Goal: Task Accomplishment & Management: Complete application form

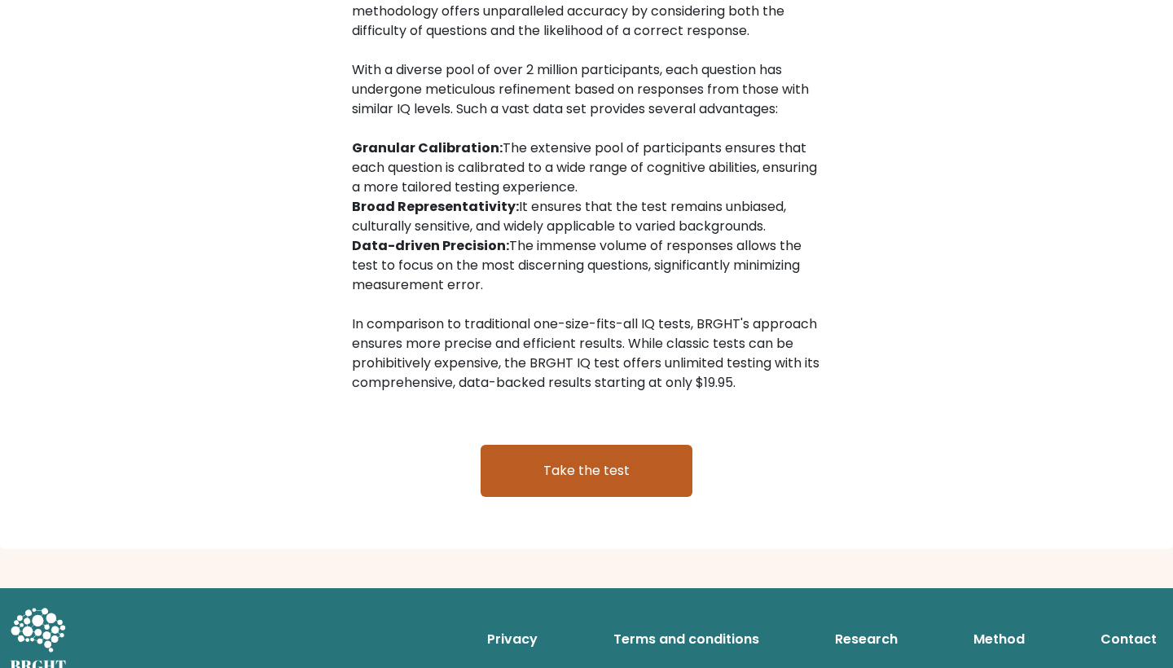
scroll to position [2591, 0]
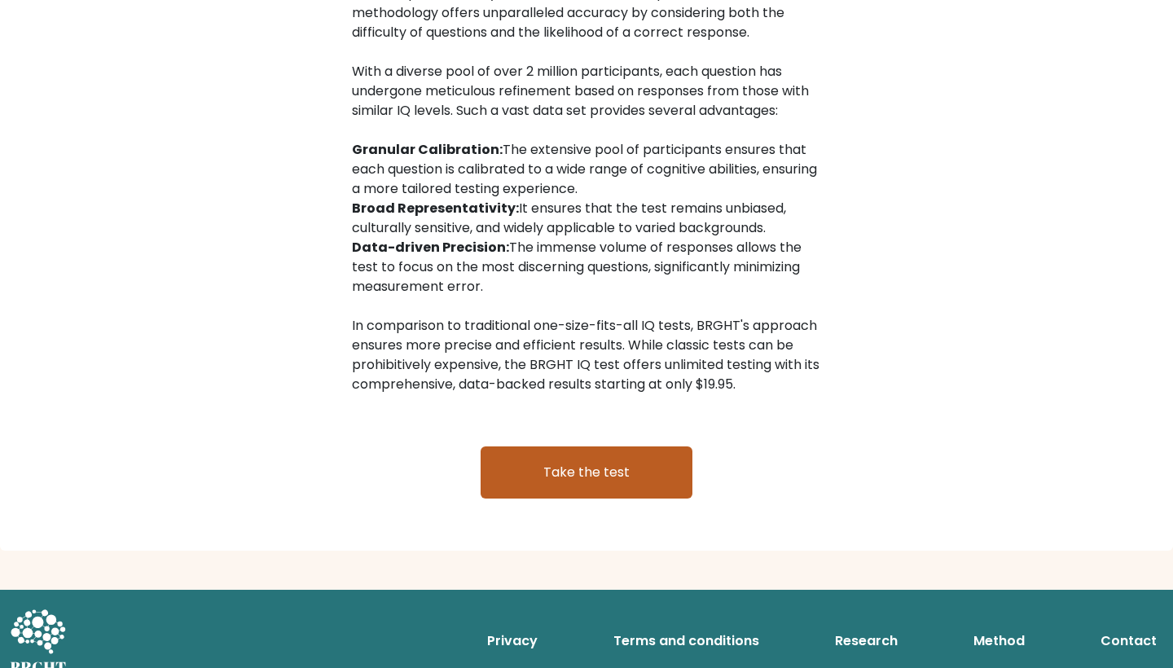
click at [592, 456] on link "Take the test" at bounding box center [587, 472] width 212 height 52
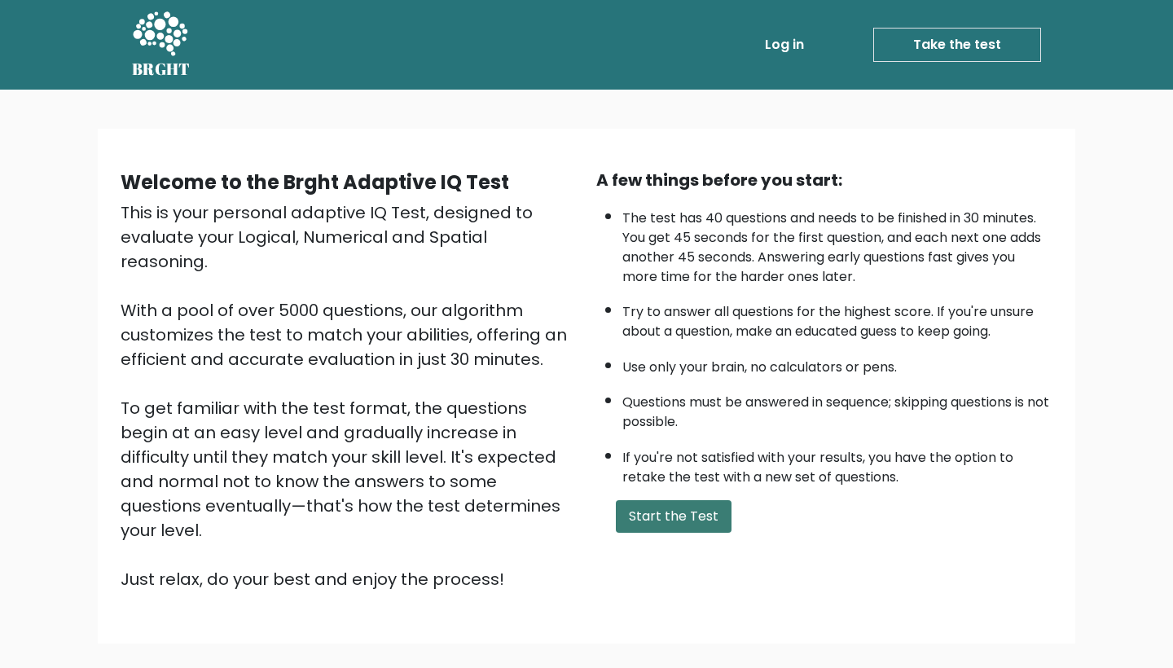
click at [652, 533] on button "Start the Test" at bounding box center [674, 516] width 116 height 33
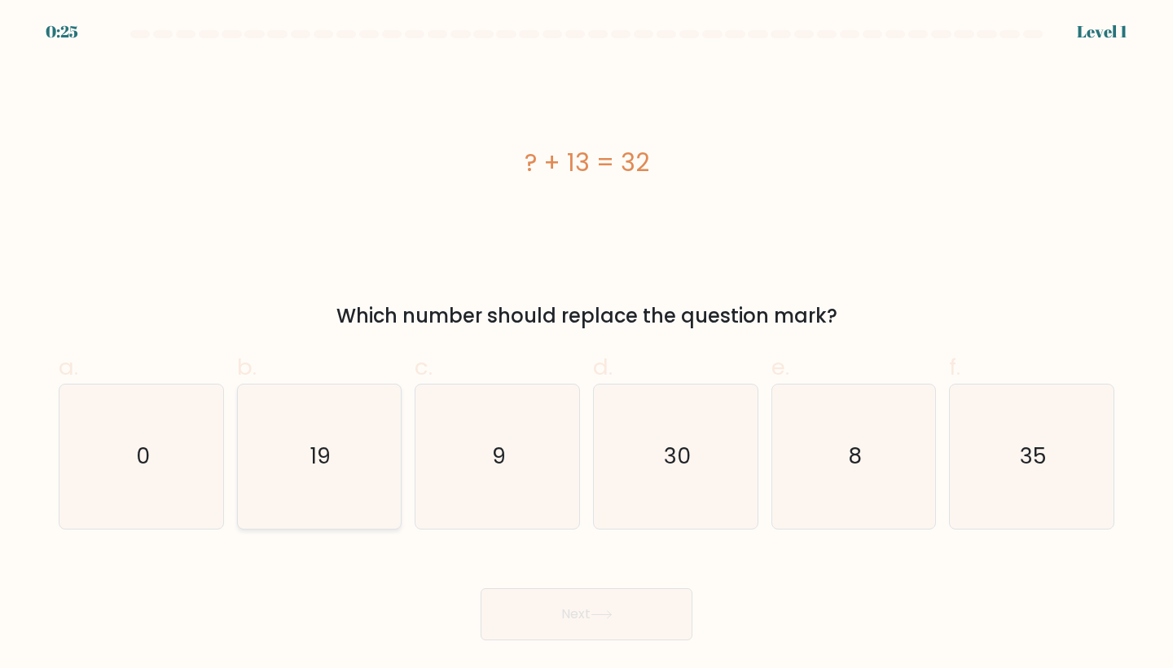
click at [349, 475] on icon "19" at bounding box center [320, 457] width 144 height 144
click at [587, 345] on input "b. 19" at bounding box center [587, 339] width 1 height 11
radio input "true"
click at [512, 626] on button "Next" at bounding box center [587, 614] width 212 height 52
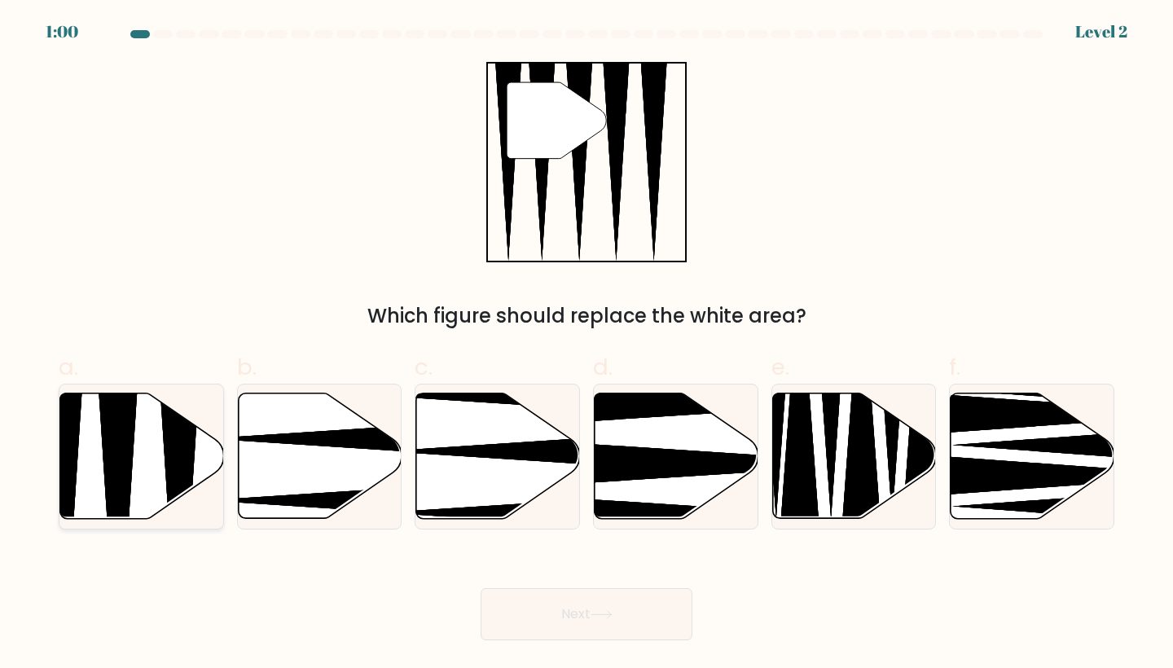
click at [118, 453] on icon at bounding box center [118, 524] width 42 height 325
click at [587, 345] on input "a." at bounding box center [587, 339] width 1 height 11
radio input "true"
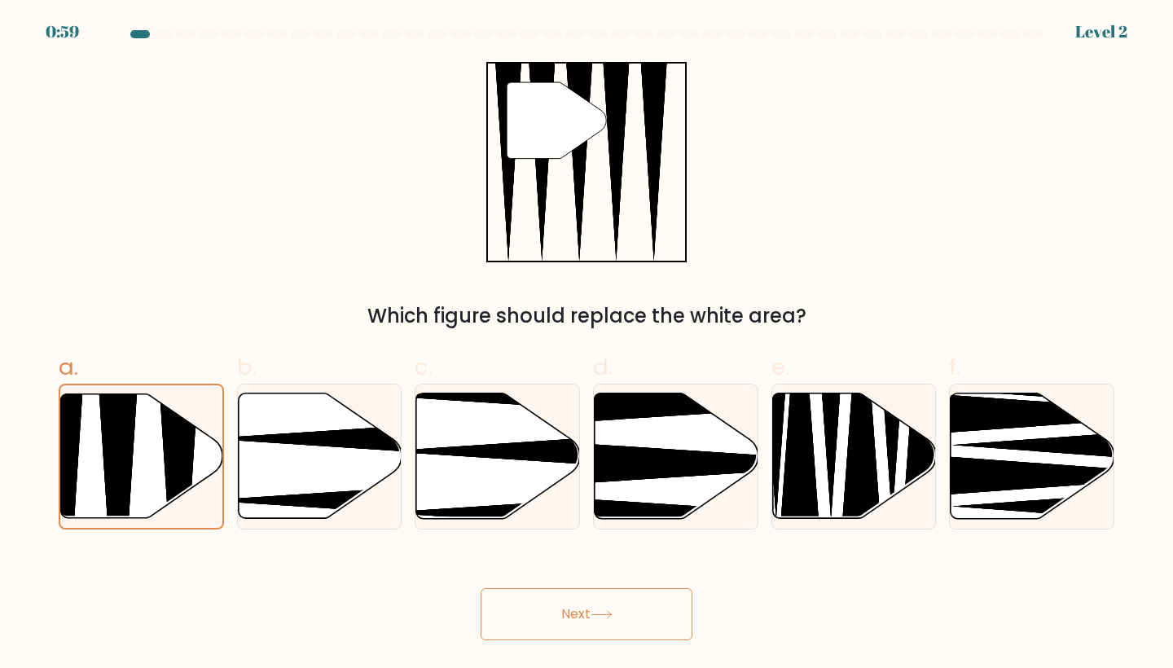
click at [590, 604] on button "Next" at bounding box center [587, 614] width 212 height 52
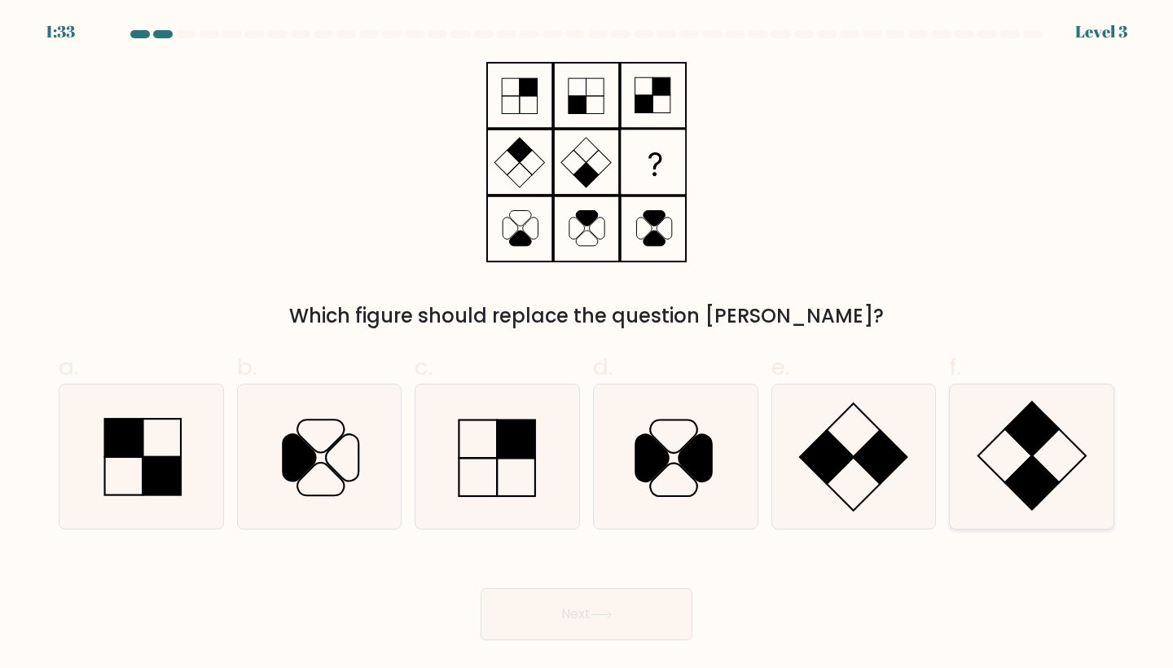
click at [1045, 446] on icon at bounding box center [1032, 457] width 144 height 144
click at [587, 345] on input "f." at bounding box center [587, 339] width 1 height 11
radio input "true"
click at [623, 609] on button "Next" at bounding box center [587, 614] width 212 height 52
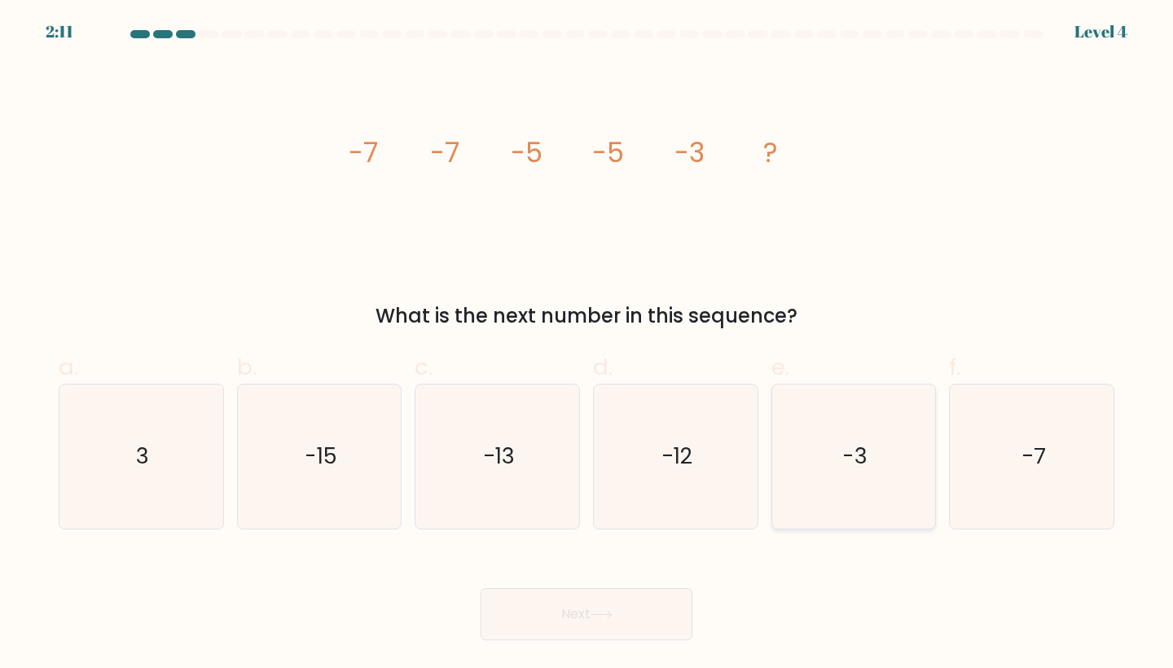
click at [872, 438] on icon "-3" at bounding box center [854, 457] width 144 height 144
click at [587, 345] on input "e. -3" at bounding box center [587, 339] width 1 height 11
radio input "true"
click at [627, 611] on button "Next" at bounding box center [587, 614] width 212 height 52
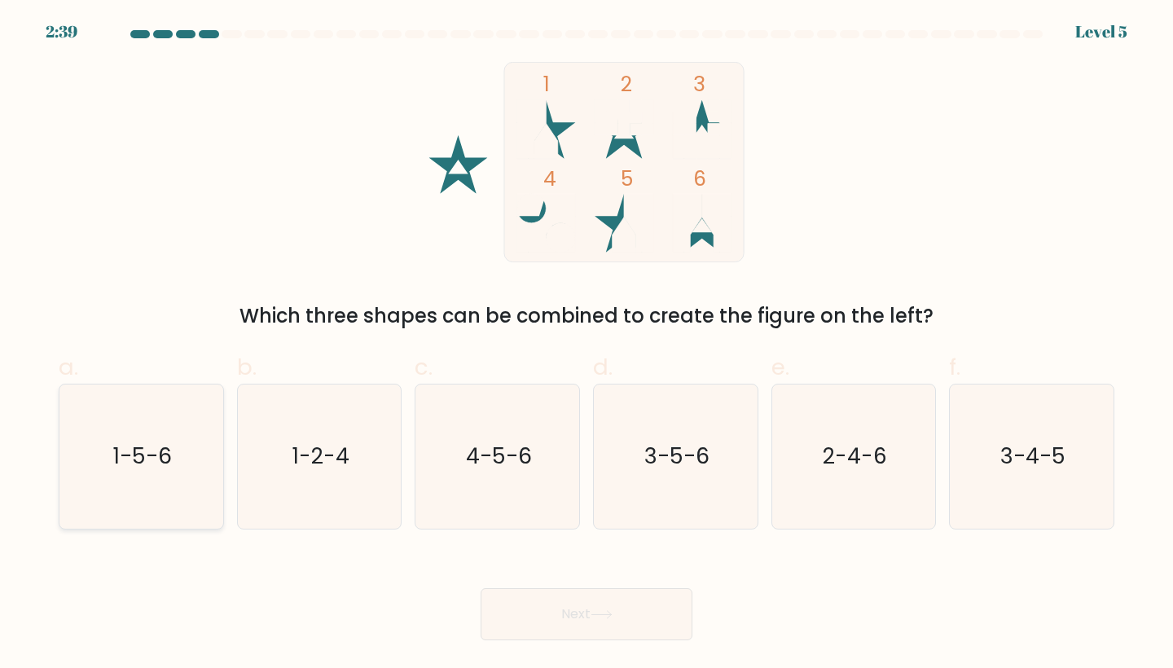
click at [168, 456] on text "1-5-6" at bounding box center [142, 457] width 59 height 30
click at [587, 345] on input "a. 1-5-6" at bounding box center [587, 339] width 1 height 11
radio input "true"
click at [610, 608] on button "Next" at bounding box center [587, 614] width 212 height 52
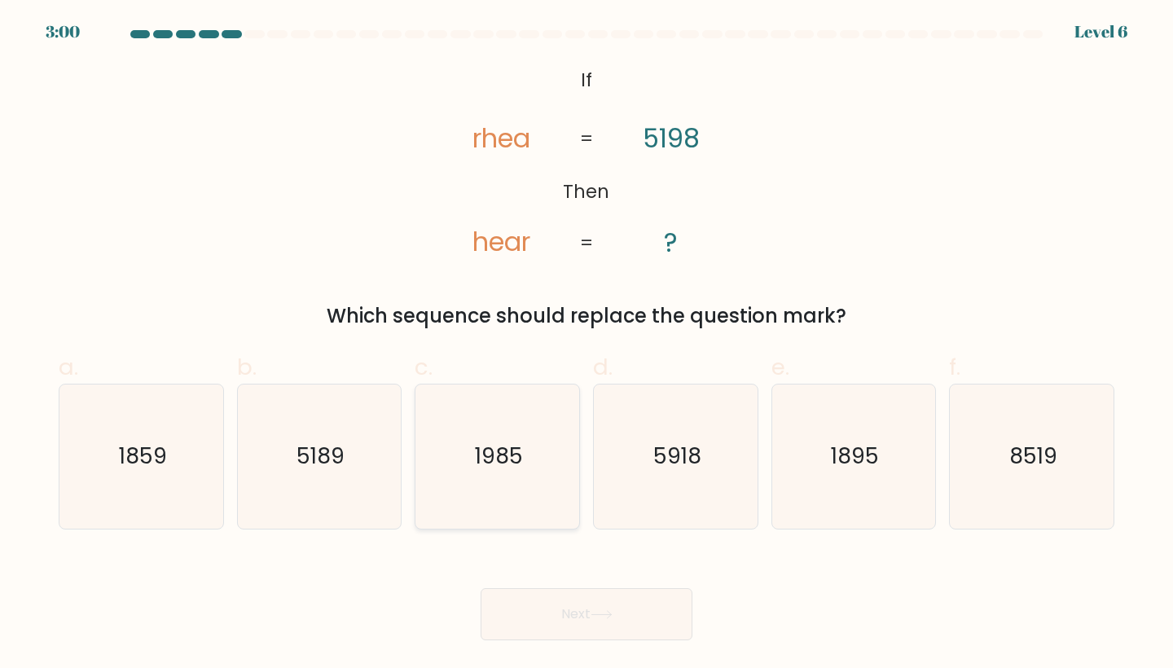
click at [477, 477] on icon "1985" at bounding box center [497, 457] width 144 height 144
click at [587, 345] on input "c. 1985" at bounding box center [587, 339] width 1 height 11
radio input "true"
click at [552, 622] on button "Next" at bounding box center [587, 614] width 212 height 52
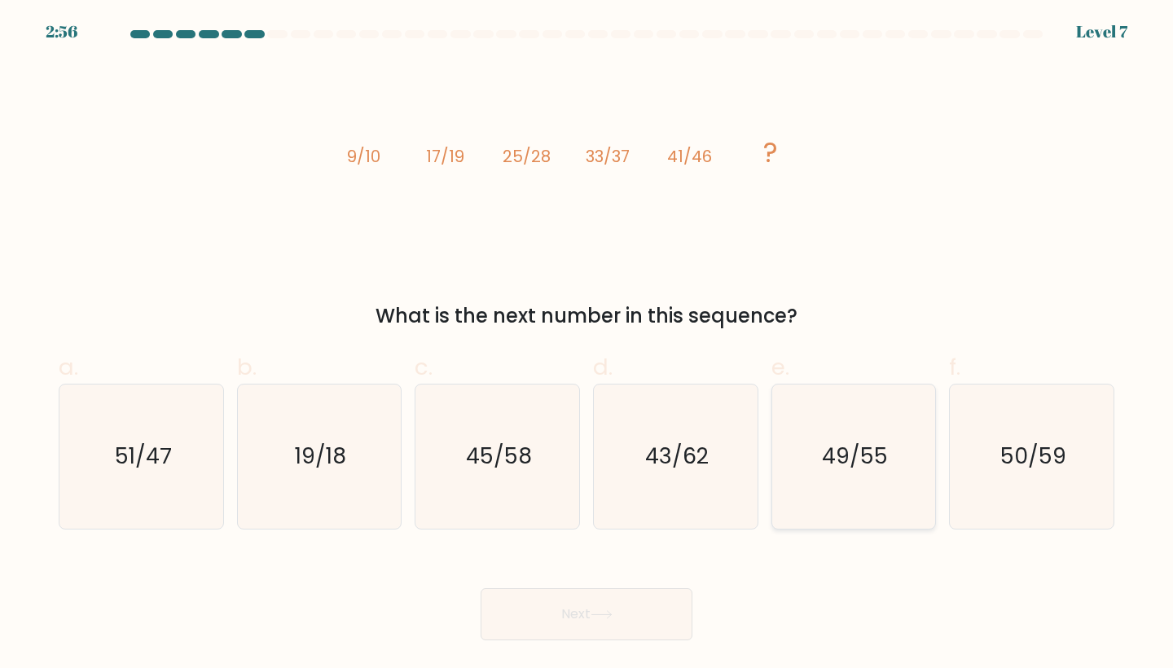
click at [862, 491] on icon "49/55" at bounding box center [854, 457] width 144 height 144
click at [587, 345] on input "e. 49/55" at bounding box center [587, 339] width 1 height 11
radio input "true"
click at [618, 618] on button "Next" at bounding box center [587, 614] width 212 height 52
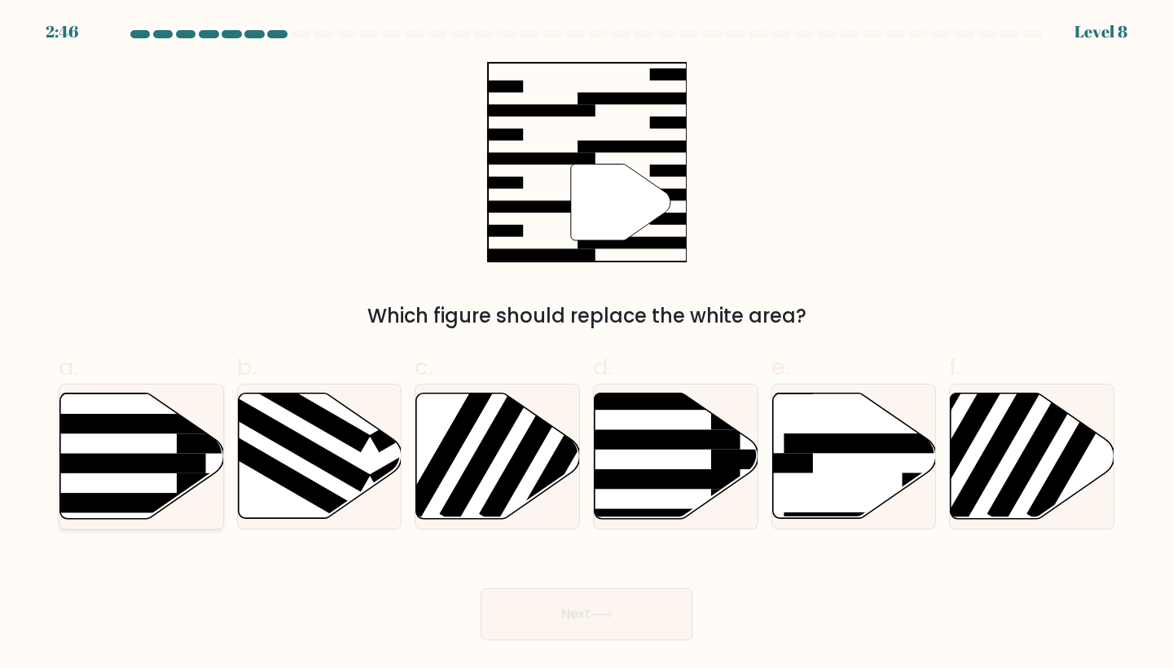
click at [106, 463] on rect at bounding box center [117, 464] width 178 height 20
click at [587, 345] on input "a." at bounding box center [587, 339] width 1 height 11
radio input "true"
click at [608, 614] on icon at bounding box center [602, 614] width 20 height 7
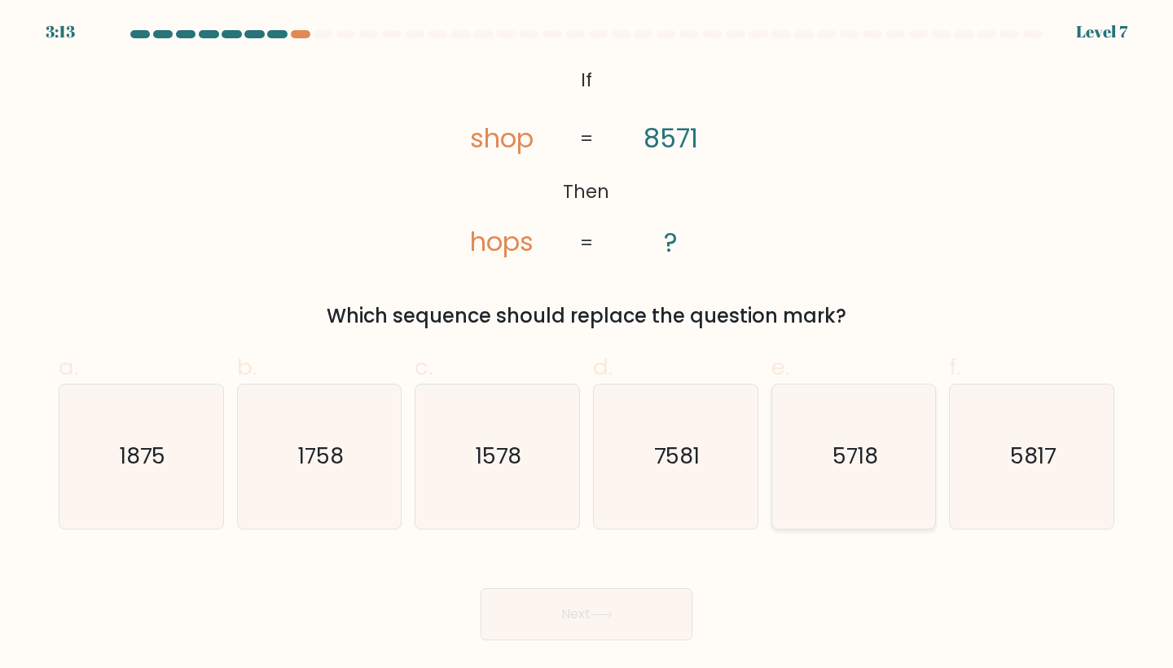
click at [866, 432] on icon "5718" at bounding box center [854, 457] width 144 height 144
click at [587, 345] on input "e. 5718" at bounding box center [587, 339] width 1 height 11
radio input "true"
click at [600, 622] on button "Next" at bounding box center [587, 614] width 212 height 52
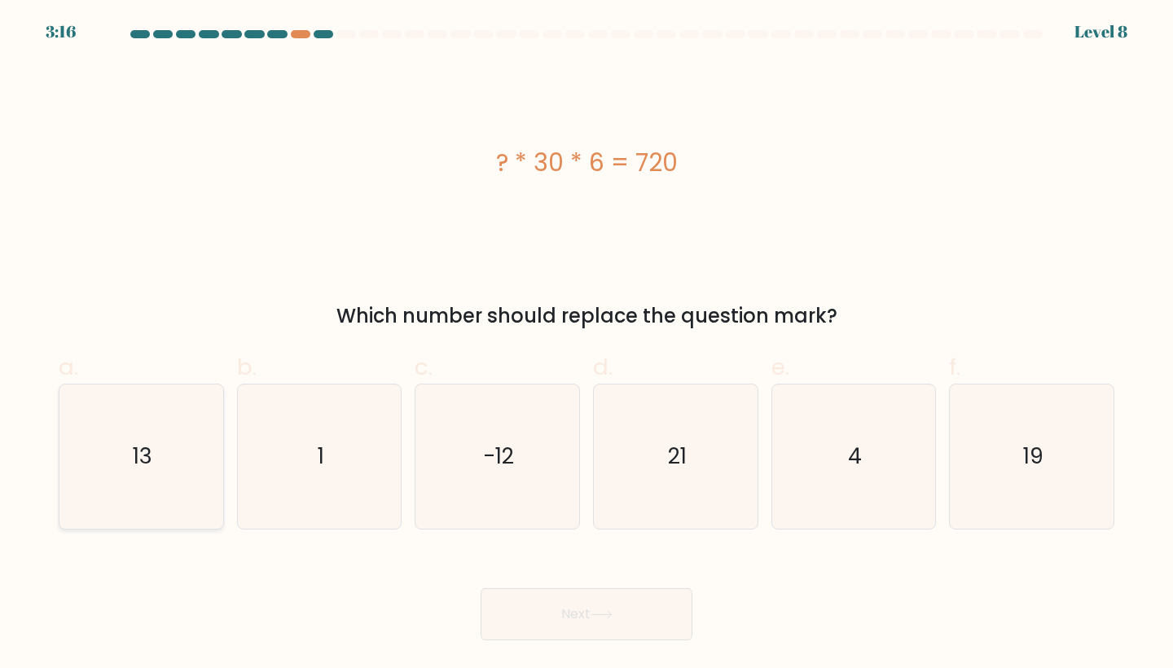
click at [160, 483] on icon "13" at bounding box center [141, 457] width 144 height 144
click at [587, 345] on input "a. 13" at bounding box center [587, 339] width 1 height 11
radio input "true"
click at [504, 592] on button "Next" at bounding box center [587, 614] width 212 height 52
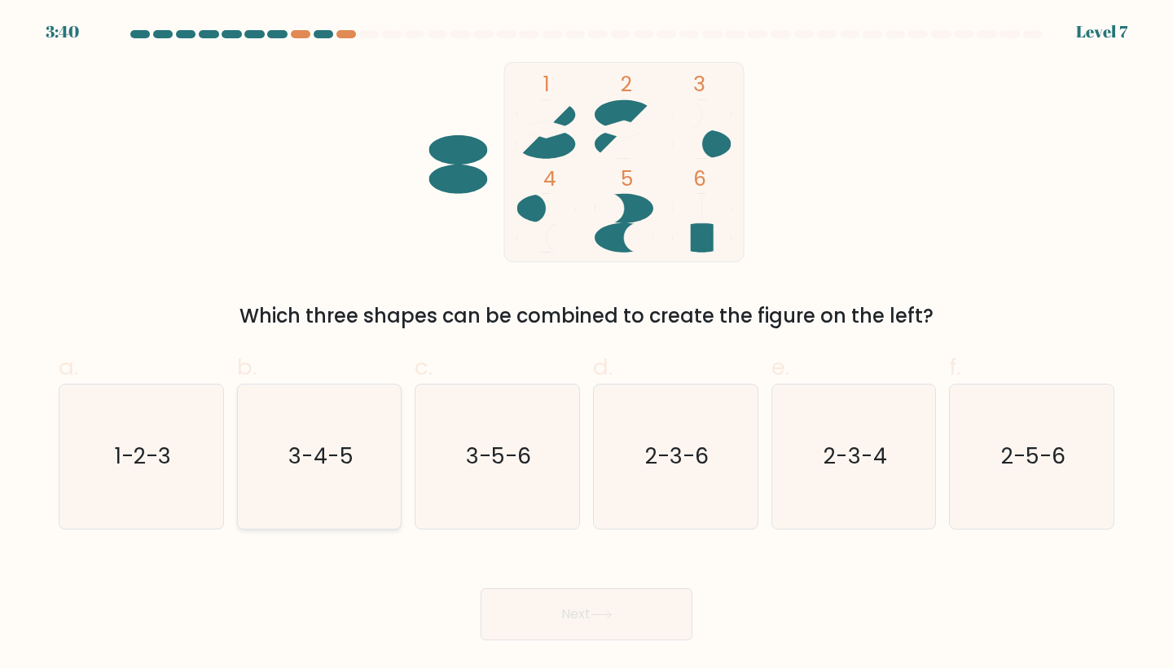
click at [308, 451] on text "3-4-5" at bounding box center [320, 457] width 65 height 30
click at [587, 345] on input "b. 3-4-5" at bounding box center [587, 339] width 1 height 11
radio input "true"
click at [586, 609] on button "Next" at bounding box center [587, 614] width 212 height 52
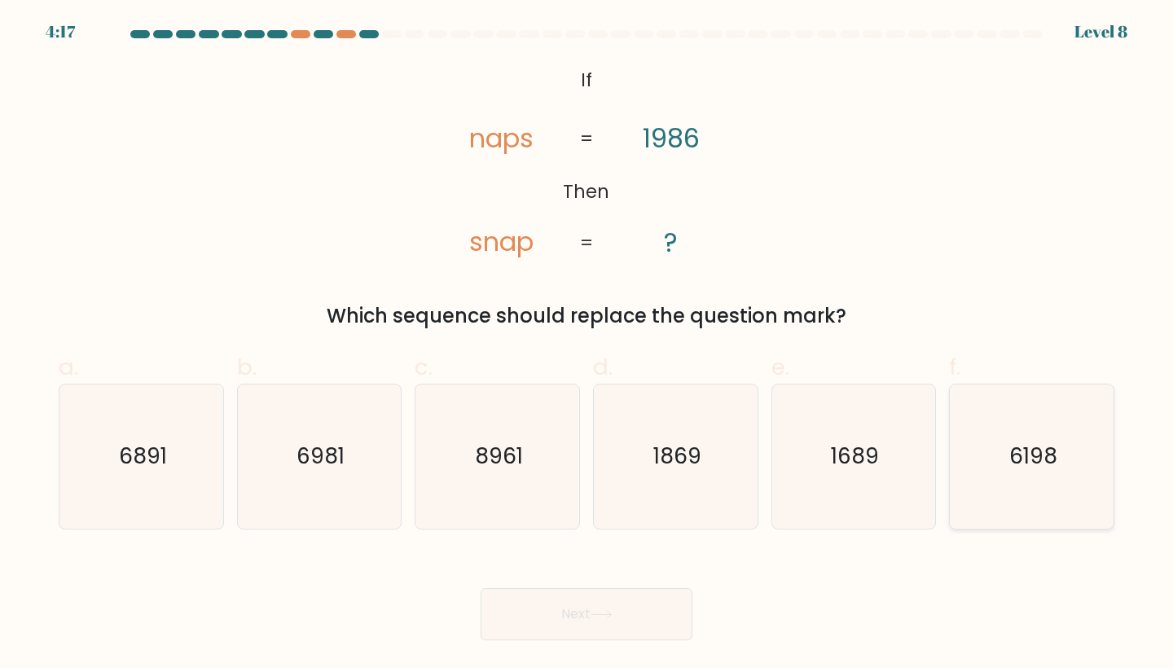
click at [1007, 468] on icon "6198" at bounding box center [1032, 457] width 144 height 144
click at [587, 345] on input "f. 6198" at bounding box center [587, 339] width 1 height 11
radio input "true"
click at [628, 614] on button "Next" at bounding box center [587, 614] width 212 height 52
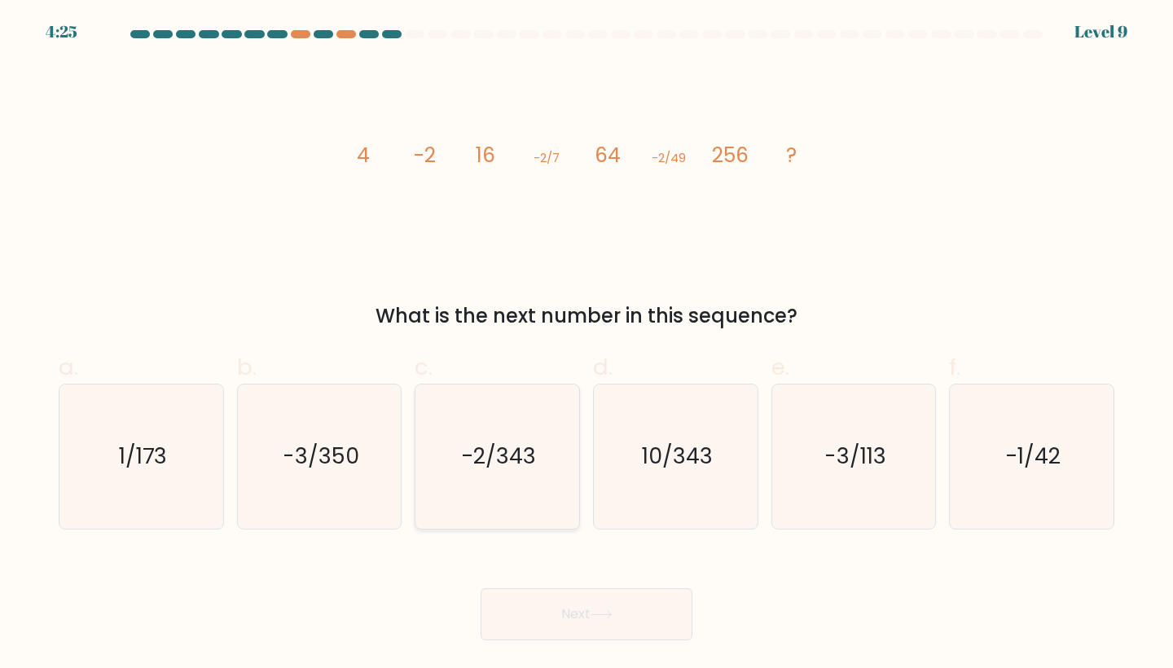
click at [526, 445] on text "-2/343" at bounding box center [498, 457] width 75 height 30
click at [587, 345] on input "c. -2/343" at bounding box center [587, 339] width 1 height 11
radio input "true"
click at [599, 605] on button "Next" at bounding box center [587, 614] width 212 height 52
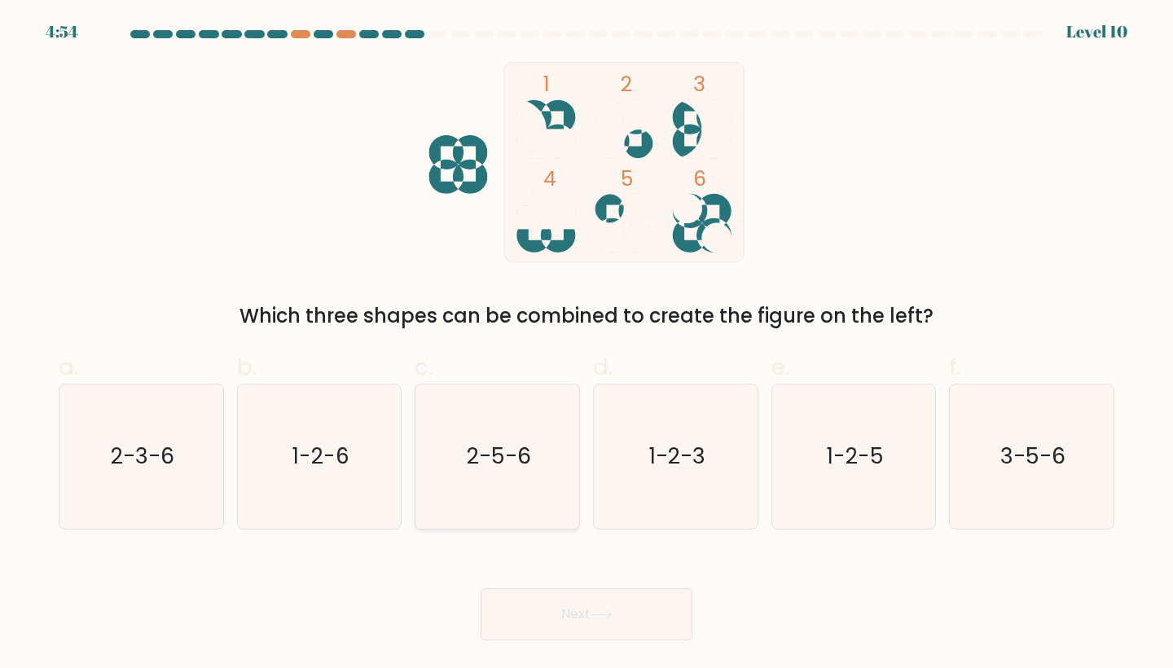
click at [508, 473] on icon "2-5-6" at bounding box center [497, 457] width 144 height 144
click at [587, 345] on input "c. 2-5-6" at bounding box center [587, 339] width 1 height 11
radio input "true"
click at [598, 627] on button "Next" at bounding box center [587, 614] width 212 height 52
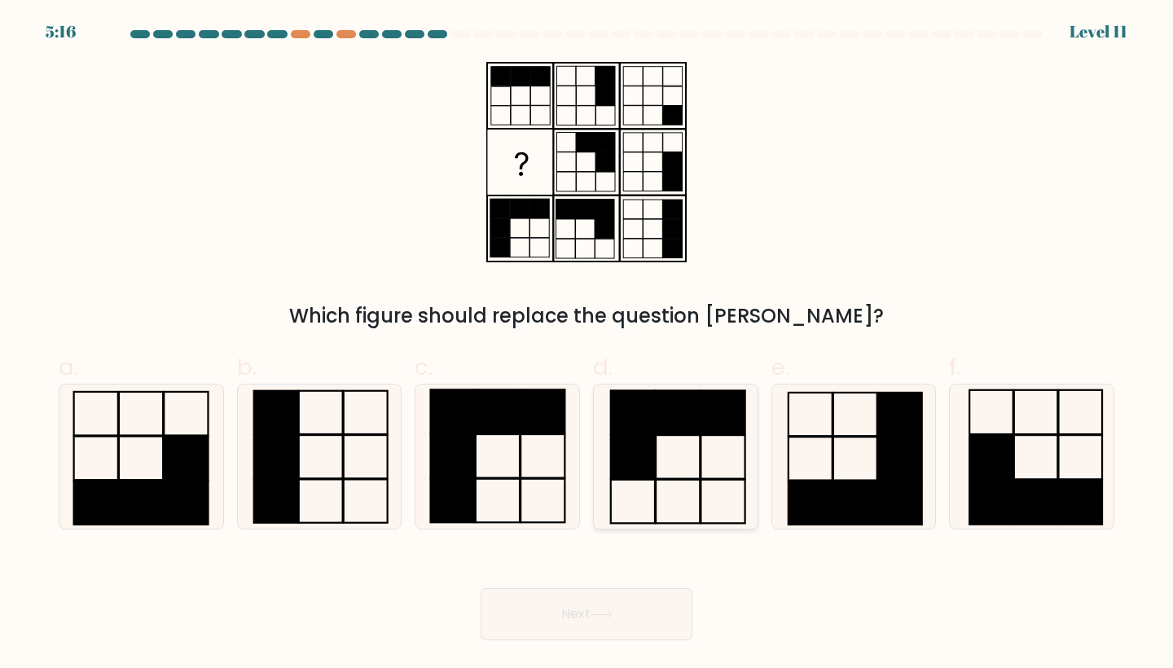
click at [652, 412] on rect at bounding box center [633, 412] width 44 height 43
click at [587, 345] on input "d." at bounding box center [587, 339] width 1 height 11
radio input "true"
click at [605, 622] on button "Next" at bounding box center [587, 614] width 212 height 52
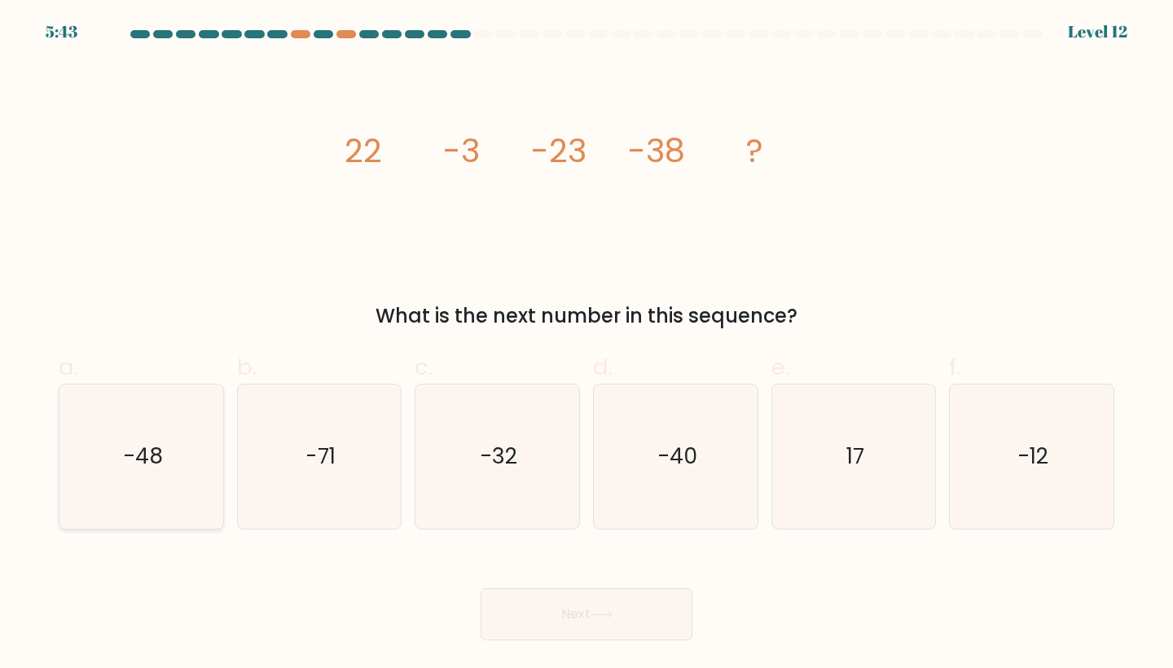
click at [100, 477] on icon "-48" at bounding box center [141, 457] width 144 height 144
click at [587, 345] on input "a. -48" at bounding box center [587, 339] width 1 height 11
radio input "true"
click at [605, 581] on div "Next" at bounding box center [587, 594] width 1076 height 91
click at [608, 595] on button "Next" at bounding box center [587, 614] width 212 height 52
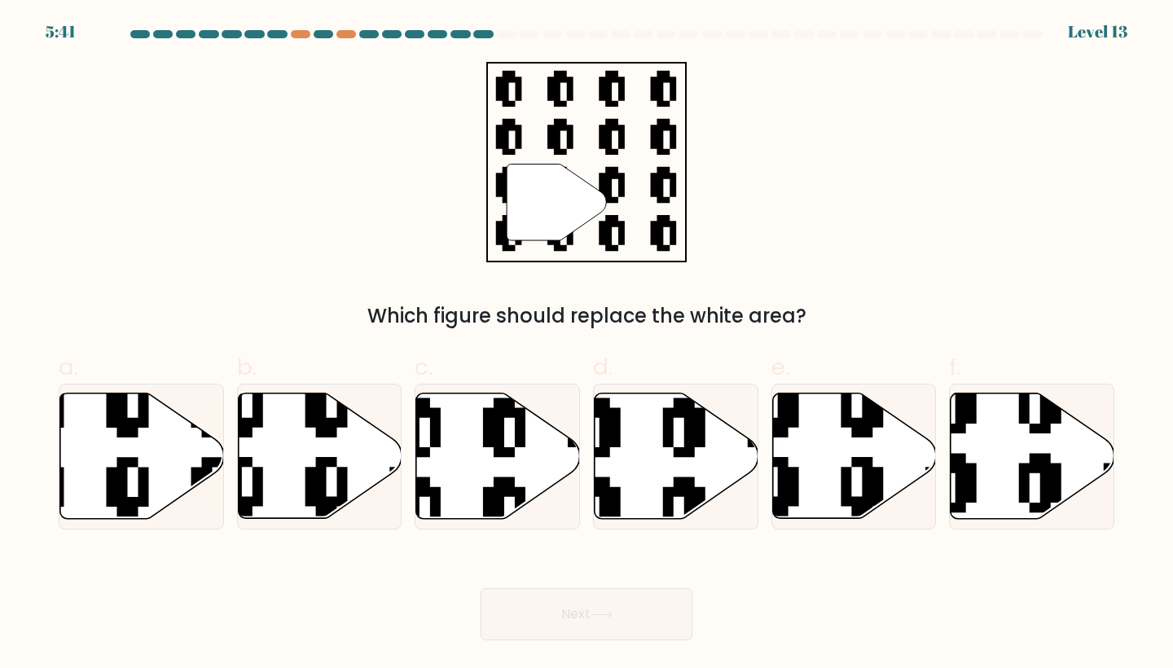
click at [612, 614] on icon at bounding box center [602, 614] width 22 height 9
click at [629, 478] on icon at bounding box center [677, 456] width 164 height 125
click at [587, 345] on input "d." at bounding box center [587, 339] width 1 height 11
radio input "true"
click at [611, 607] on button "Next" at bounding box center [587, 614] width 212 height 52
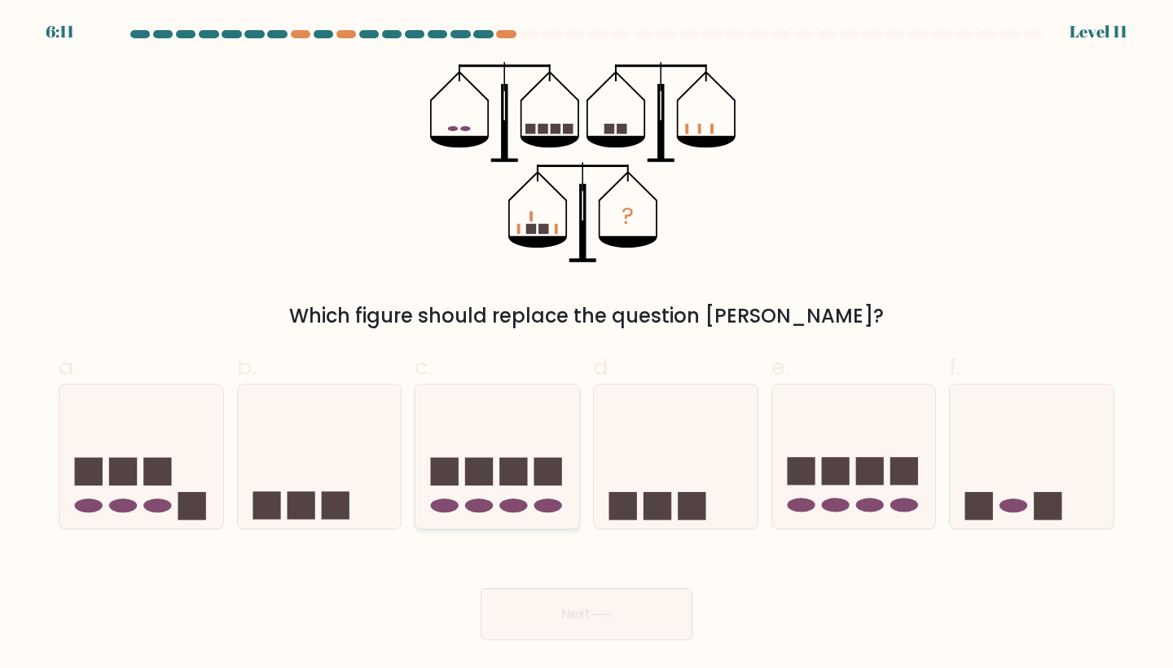
click at [469, 510] on ellipse at bounding box center [479, 506] width 28 height 14
click at [587, 345] on input "c." at bounding box center [587, 339] width 1 height 11
radio input "true"
click at [588, 625] on button "Next" at bounding box center [587, 614] width 212 height 52
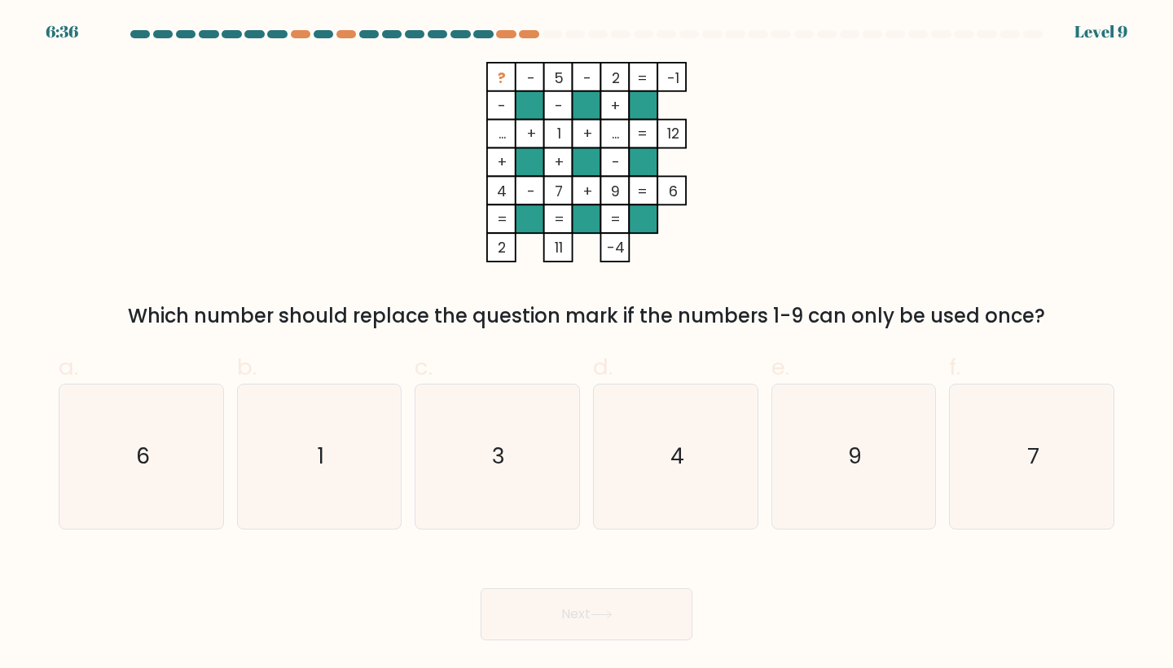
click at [508, 377] on label "c. 3" at bounding box center [497, 439] width 165 height 179
click at [587, 345] on input "c. 3" at bounding box center [587, 339] width 1 height 11
radio input "true"
click at [587, 609] on button "Next" at bounding box center [587, 614] width 212 height 52
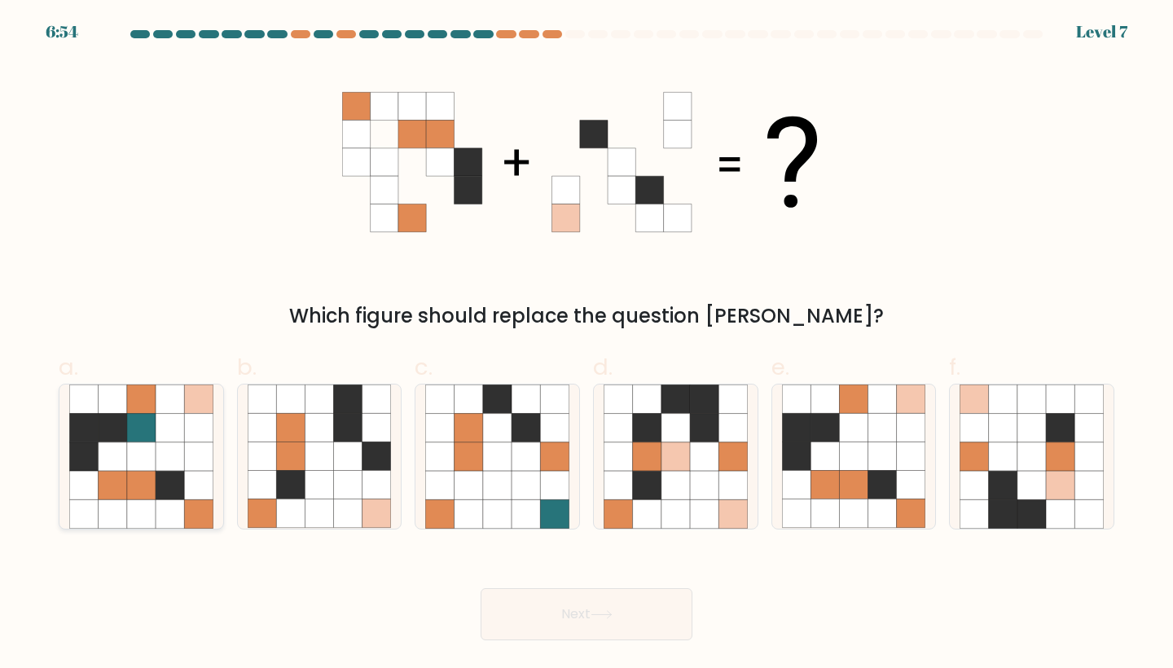
click at [136, 492] on icon at bounding box center [141, 485] width 29 height 29
click at [587, 345] on input "a." at bounding box center [587, 339] width 1 height 11
radio input "true"
click at [589, 636] on button "Next" at bounding box center [587, 614] width 212 height 52
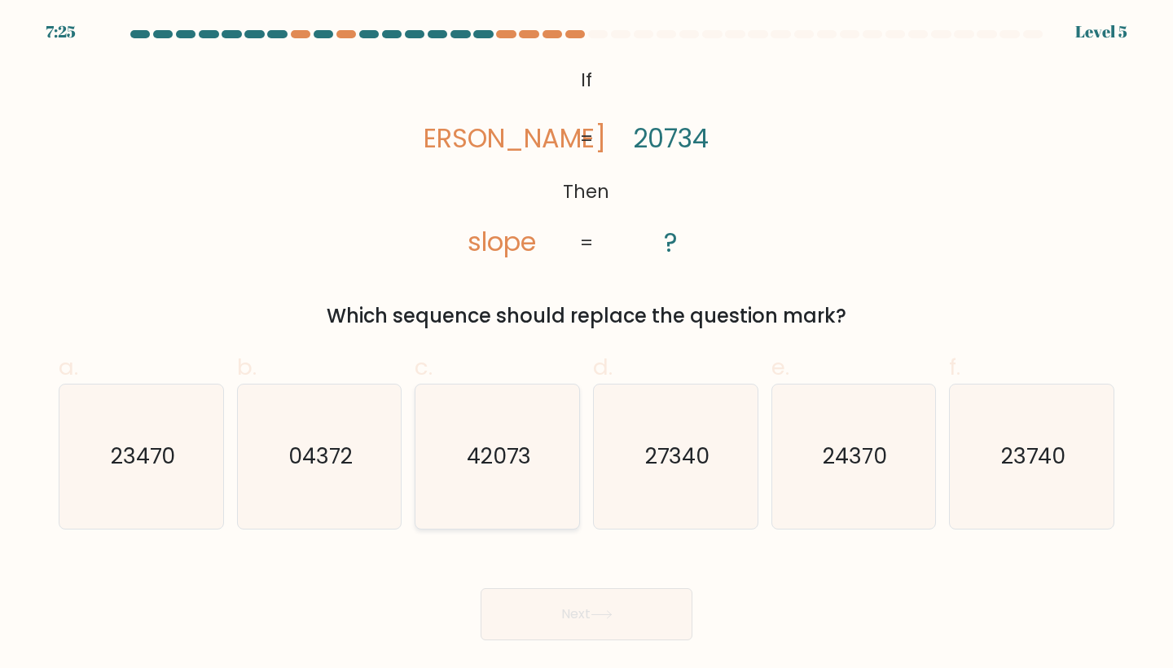
click at [503, 453] on text "42073" at bounding box center [499, 457] width 64 height 30
click at [587, 345] on input "c. 42073" at bounding box center [587, 339] width 1 height 11
radio input "true"
click at [550, 607] on button "Next" at bounding box center [587, 614] width 212 height 52
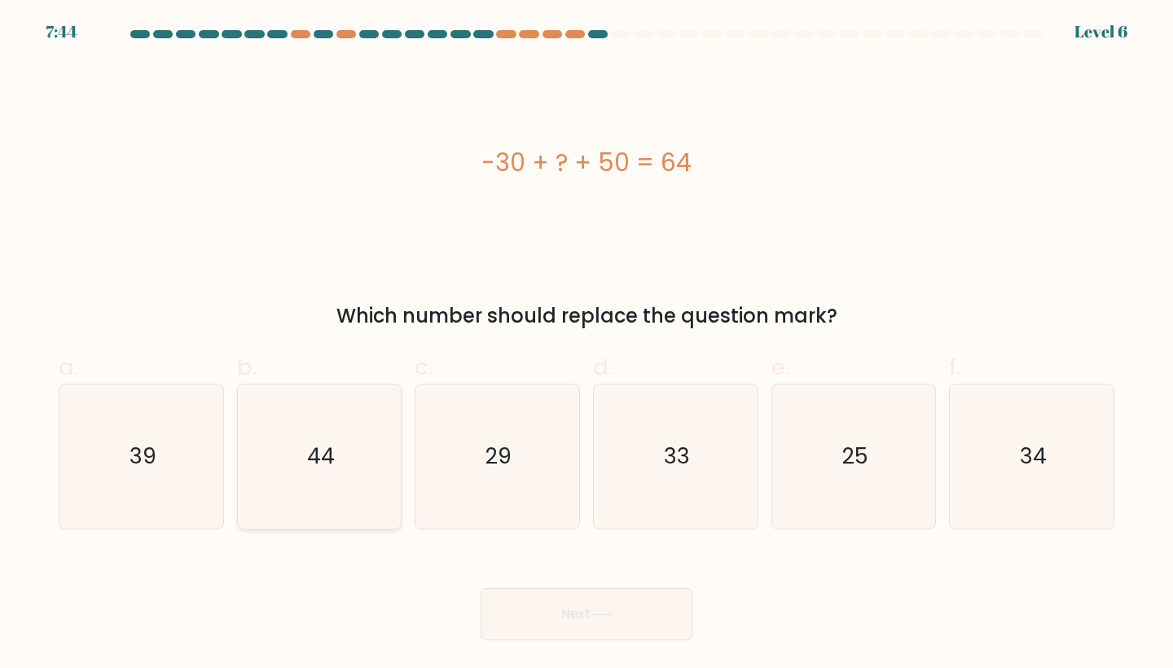
click at [337, 456] on icon "44" at bounding box center [320, 457] width 144 height 144
click at [587, 345] on input "b. 44" at bounding box center [587, 339] width 1 height 11
radio input "true"
click at [556, 627] on button "Next" at bounding box center [587, 614] width 212 height 52
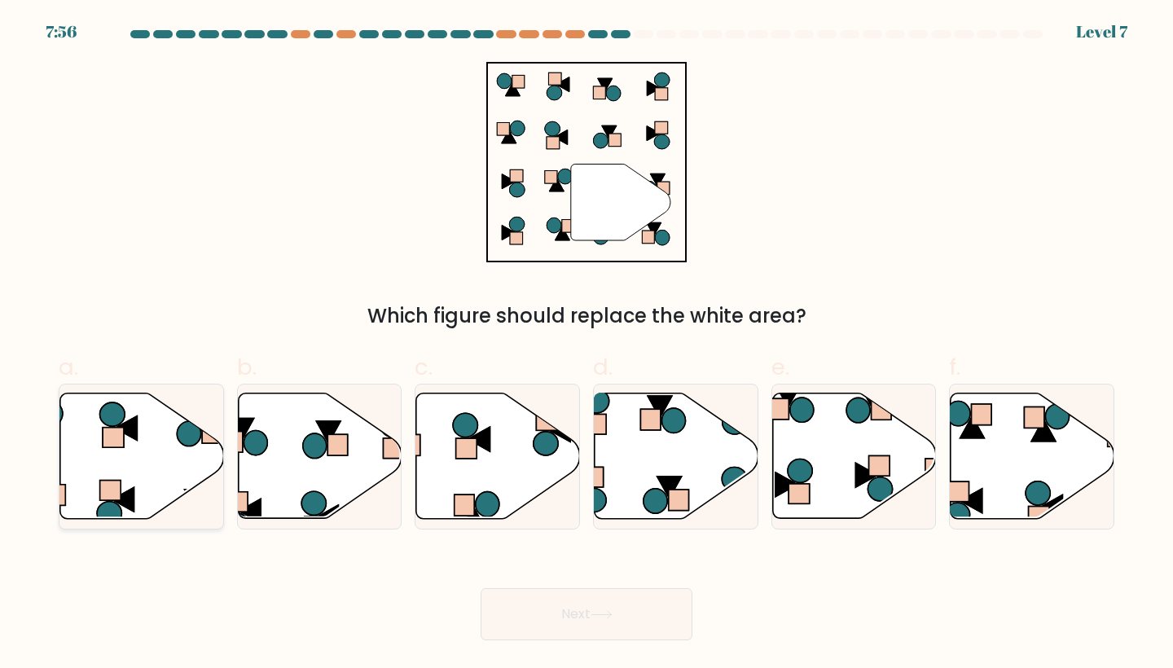
click at [156, 467] on icon at bounding box center [142, 456] width 164 height 125
click at [587, 345] on input "a." at bounding box center [587, 339] width 1 height 11
radio input "true"
click at [555, 623] on button "Next" at bounding box center [587, 614] width 212 height 52
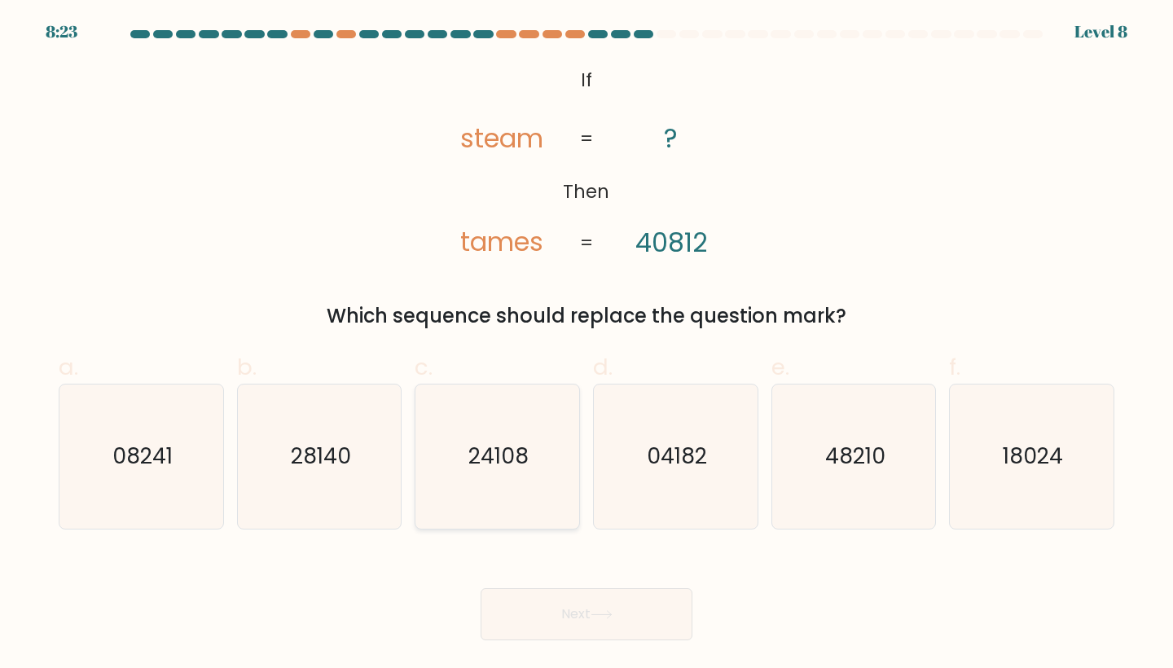
click at [452, 460] on icon "24108" at bounding box center [497, 457] width 144 height 144
click at [587, 345] on input "c. 24108" at bounding box center [587, 339] width 1 height 11
radio input "true"
click at [599, 600] on button "Next" at bounding box center [587, 614] width 212 height 52
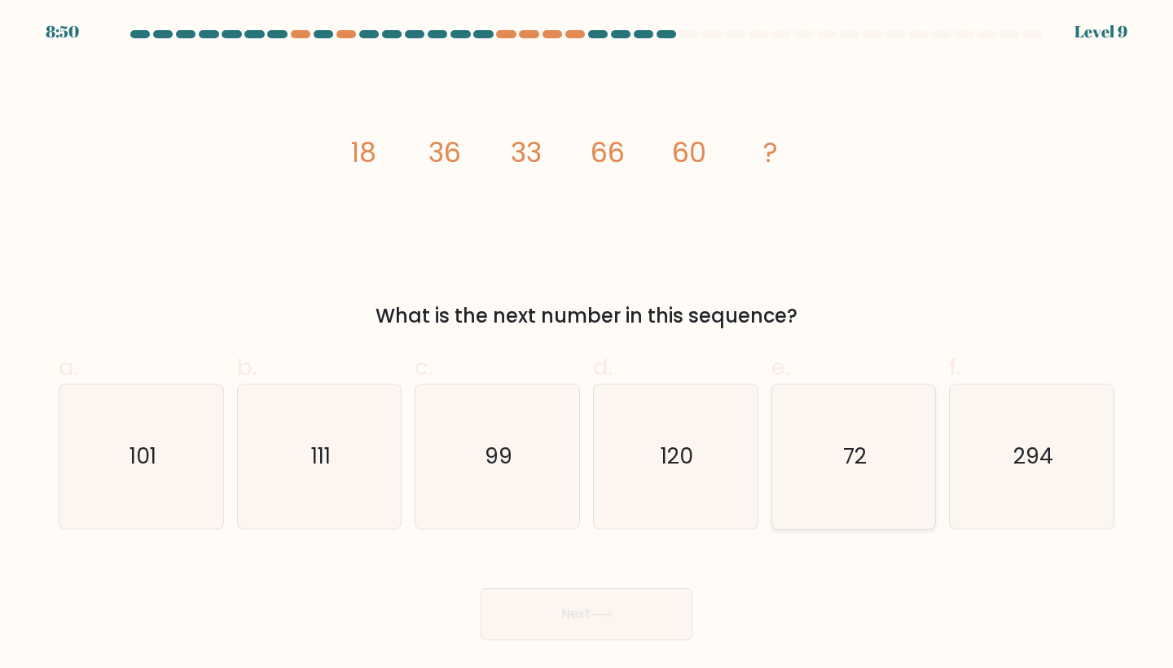
click at [855, 461] on text "72" at bounding box center [855, 457] width 24 height 30
click at [587, 345] on input "e. 72" at bounding box center [587, 339] width 1 height 11
radio input "true"
click at [639, 600] on button "Next" at bounding box center [587, 614] width 212 height 52
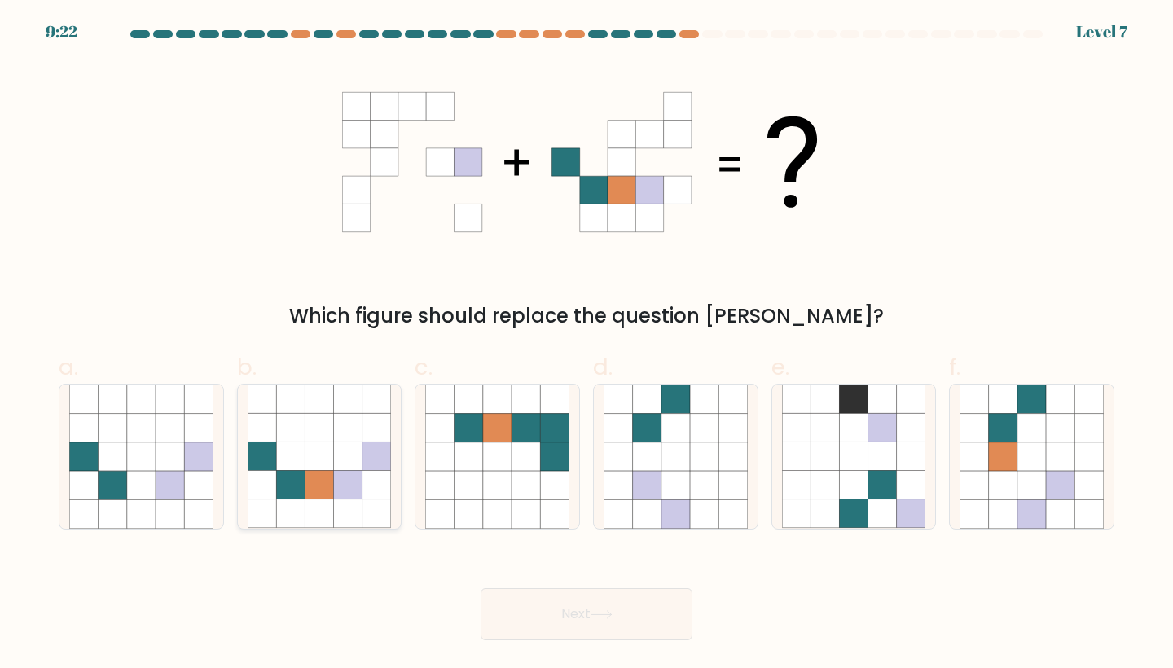
click at [318, 470] on icon at bounding box center [319, 456] width 29 height 29
click at [587, 345] on input "b." at bounding box center [587, 339] width 1 height 11
radio input "true"
click at [566, 612] on button "Next" at bounding box center [587, 614] width 212 height 52
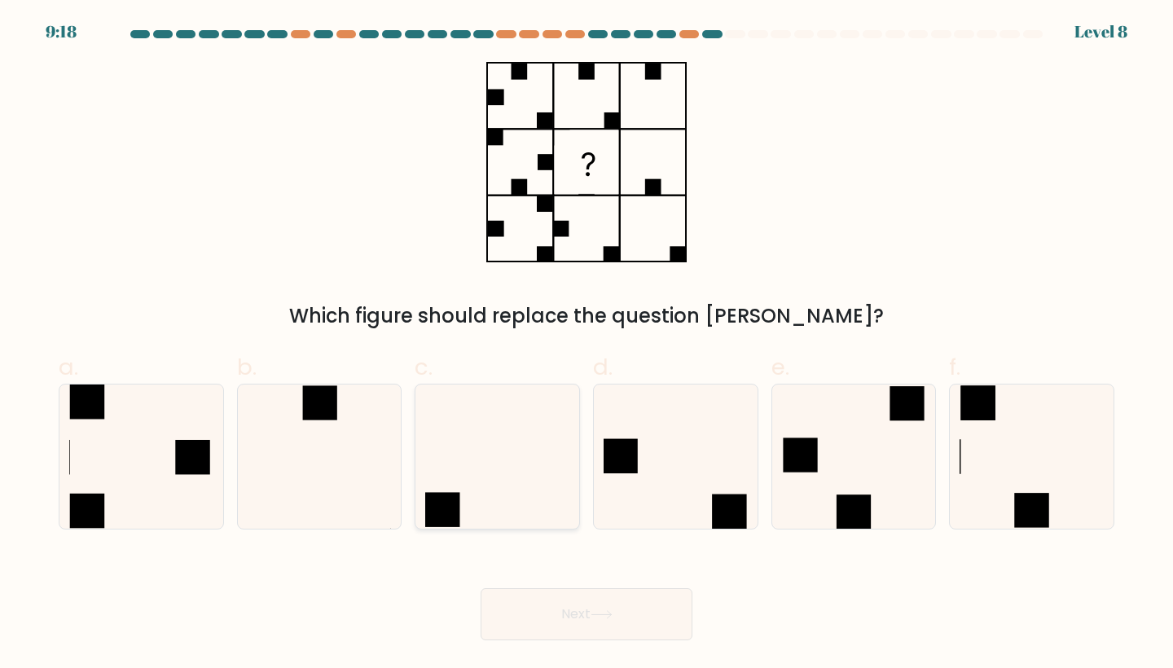
click at [521, 471] on icon at bounding box center [497, 457] width 144 height 144
click at [587, 345] on input "c." at bounding box center [587, 339] width 1 height 11
radio input "true"
click at [555, 611] on button "Next" at bounding box center [587, 614] width 212 height 52
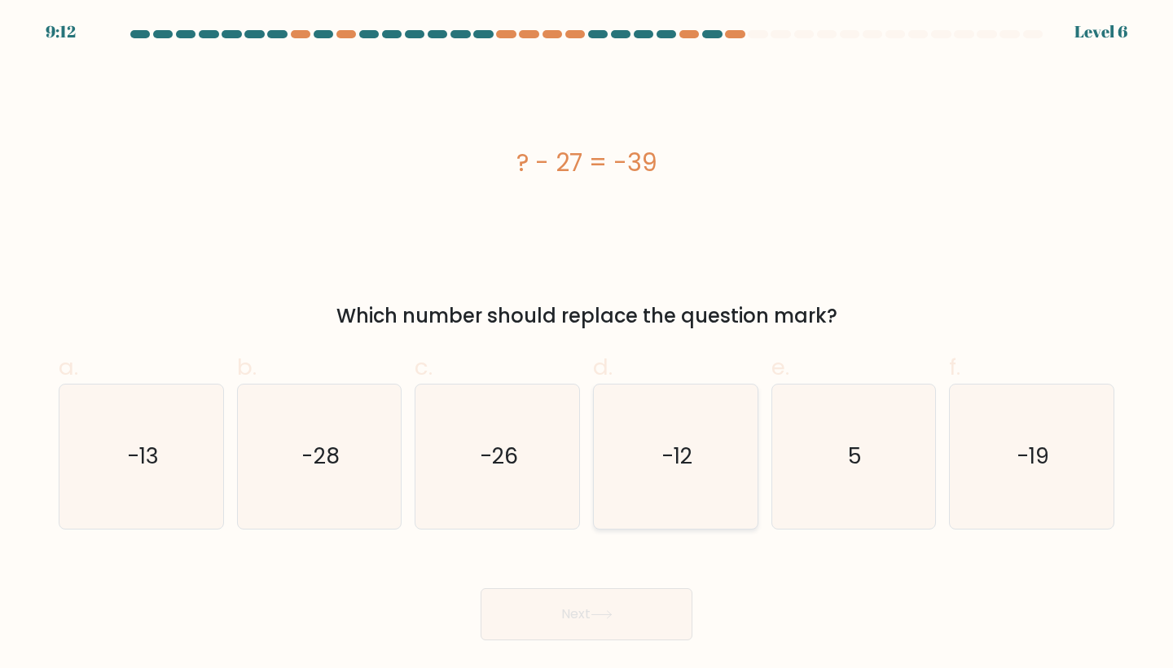
click at [734, 409] on icon "-12" at bounding box center [676, 457] width 144 height 144
click at [587, 345] on input "d. -12" at bounding box center [587, 339] width 1 height 11
radio input "true"
click at [600, 596] on button "Next" at bounding box center [587, 614] width 212 height 52
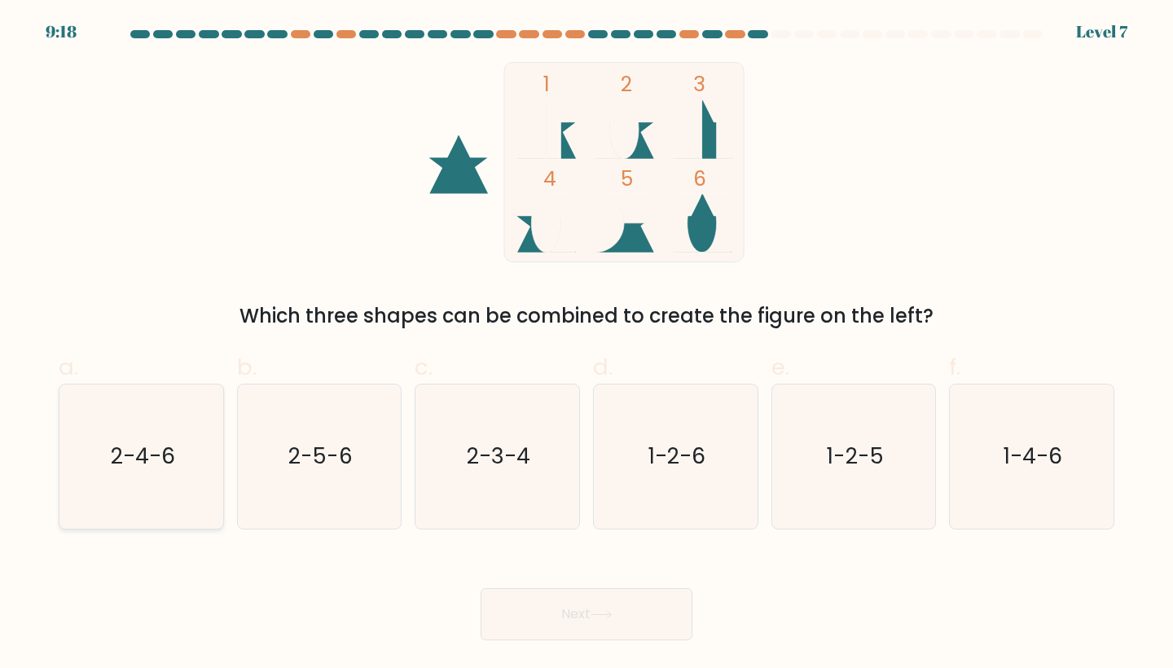
click at [115, 470] on text "2-4-6" at bounding box center [143, 457] width 64 height 30
click at [587, 345] on input "a. 2-4-6" at bounding box center [587, 339] width 1 height 11
radio input "true"
click at [616, 585] on div "Next" at bounding box center [587, 594] width 1076 height 91
click at [613, 614] on icon at bounding box center [602, 614] width 22 height 9
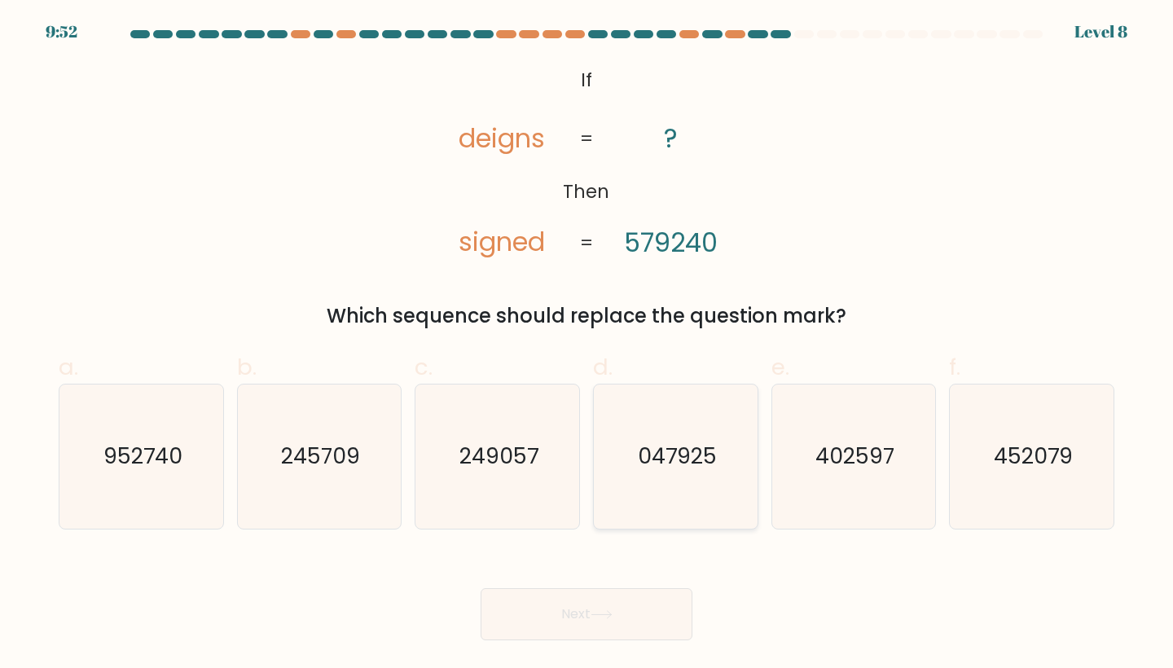
click at [658, 489] on icon "047925" at bounding box center [676, 457] width 144 height 144
click at [587, 345] on input "d. 047925" at bounding box center [587, 339] width 1 height 11
radio input "true"
click at [599, 628] on button "Next" at bounding box center [587, 614] width 212 height 52
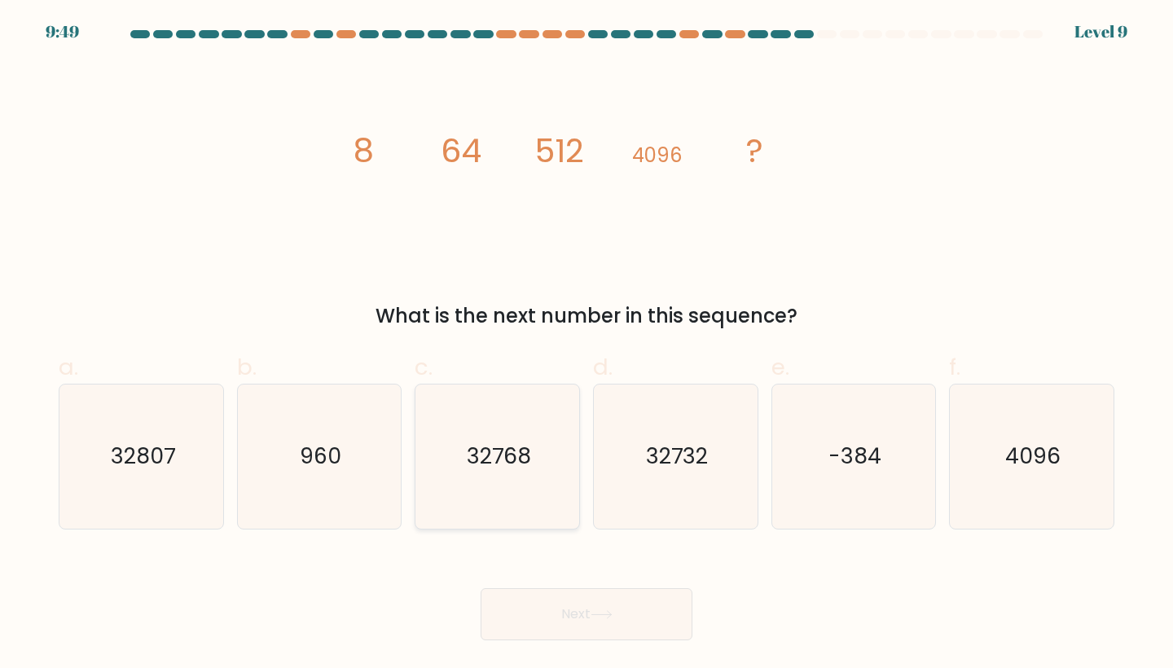
click at [511, 452] on text "32768" at bounding box center [499, 457] width 64 height 30
click at [587, 345] on input "c. 32768" at bounding box center [587, 339] width 1 height 11
radio input "true"
click at [564, 594] on button "Next" at bounding box center [587, 614] width 212 height 52
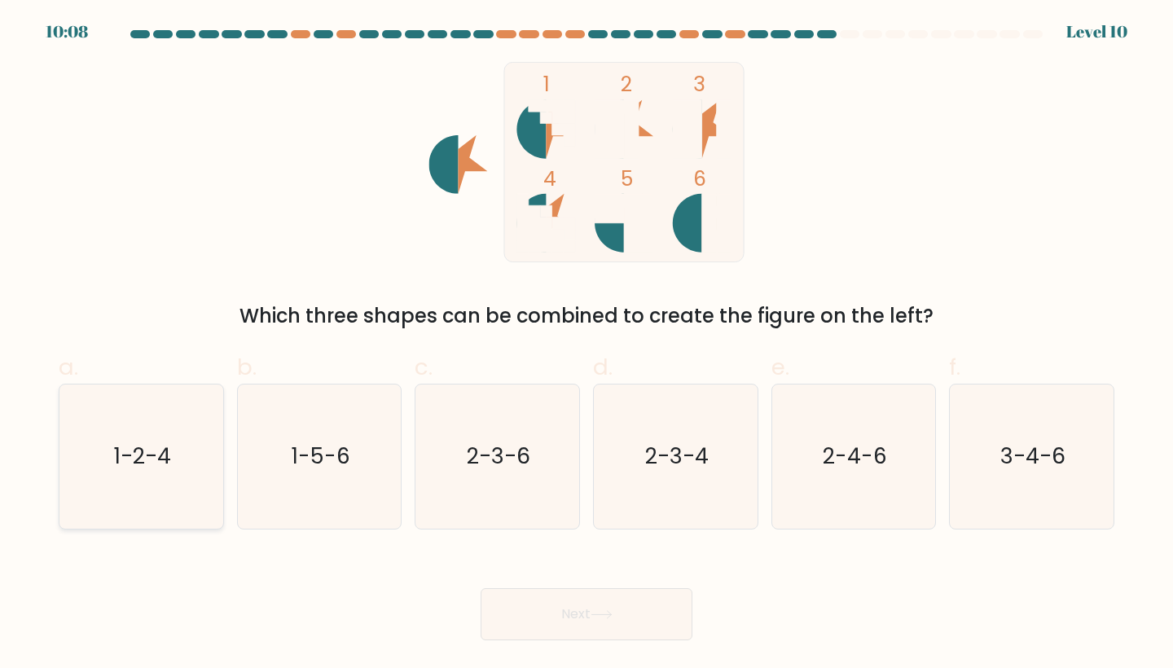
click at [143, 430] on icon "1-2-4" at bounding box center [141, 457] width 144 height 144
click at [587, 345] on input "a. 1-2-4" at bounding box center [587, 339] width 1 height 11
radio input "true"
click at [611, 611] on icon at bounding box center [602, 614] width 22 height 9
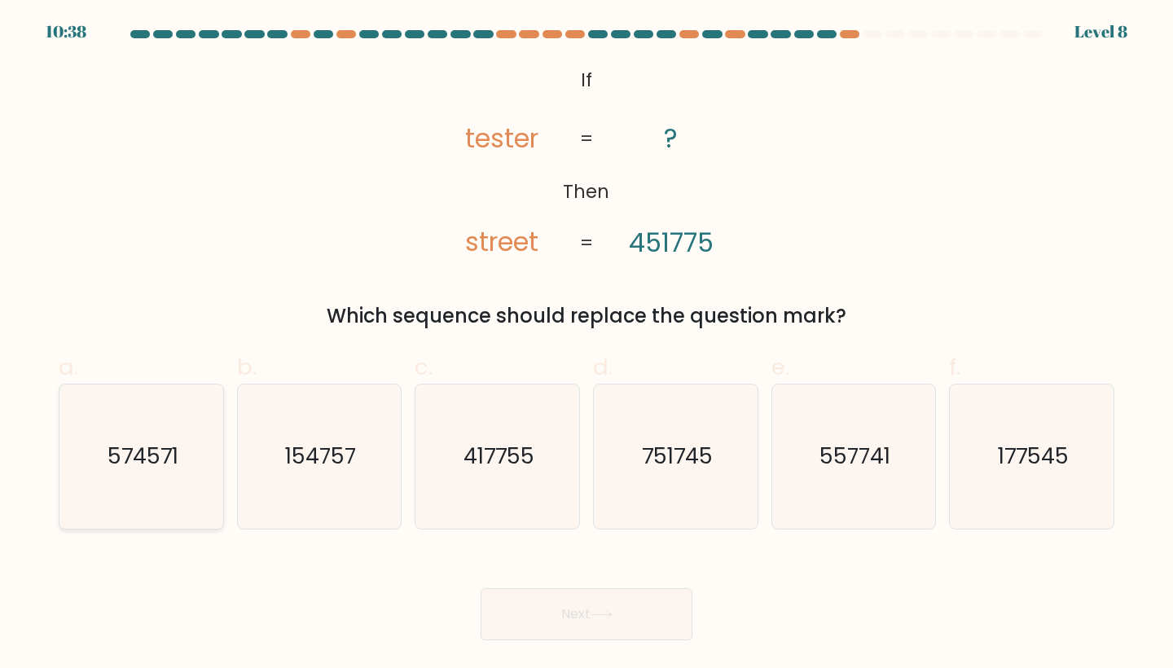
click at [143, 454] on text "574571" at bounding box center [143, 457] width 71 height 30
click at [587, 345] on input "a. 574571" at bounding box center [587, 339] width 1 height 11
radio input "true"
click at [529, 618] on button "Next" at bounding box center [587, 614] width 212 height 52
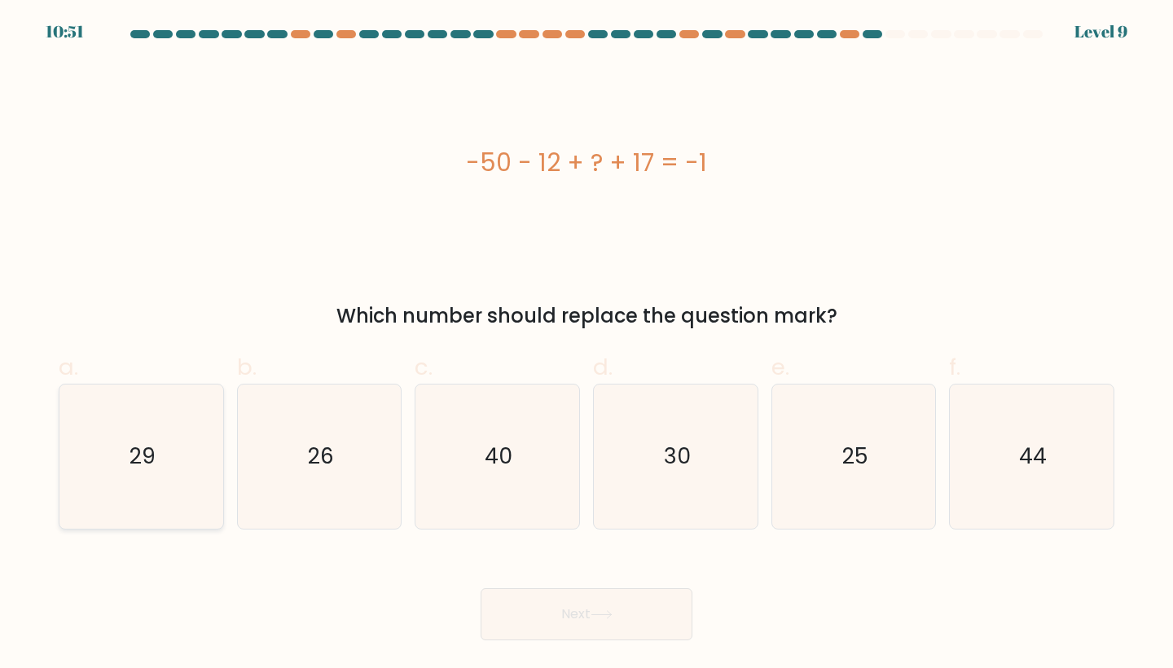
click at [139, 463] on text "29" at bounding box center [143, 457] width 26 height 30
click at [587, 345] on input "a. 29" at bounding box center [587, 339] width 1 height 11
radio input "true"
click at [596, 609] on button "Next" at bounding box center [587, 614] width 212 height 52
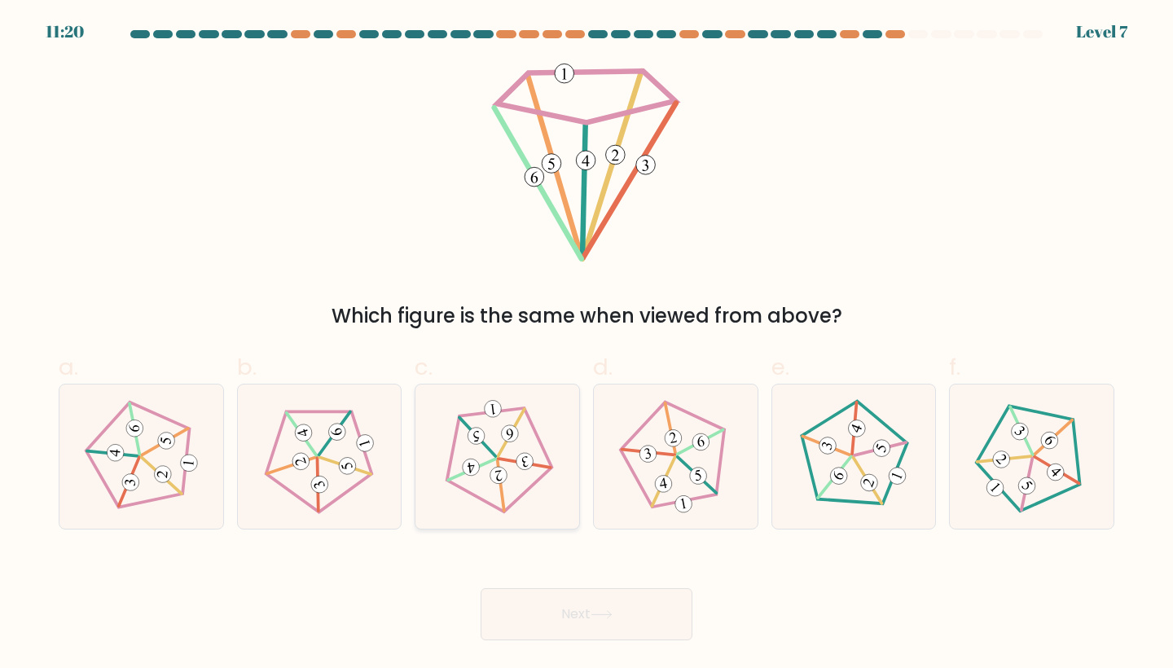
click at [524, 501] on icon at bounding box center [497, 456] width 115 height 115
click at [587, 345] on input "c." at bounding box center [587, 339] width 1 height 11
radio input "true"
click at [545, 614] on button "Next" at bounding box center [587, 614] width 212 height 52
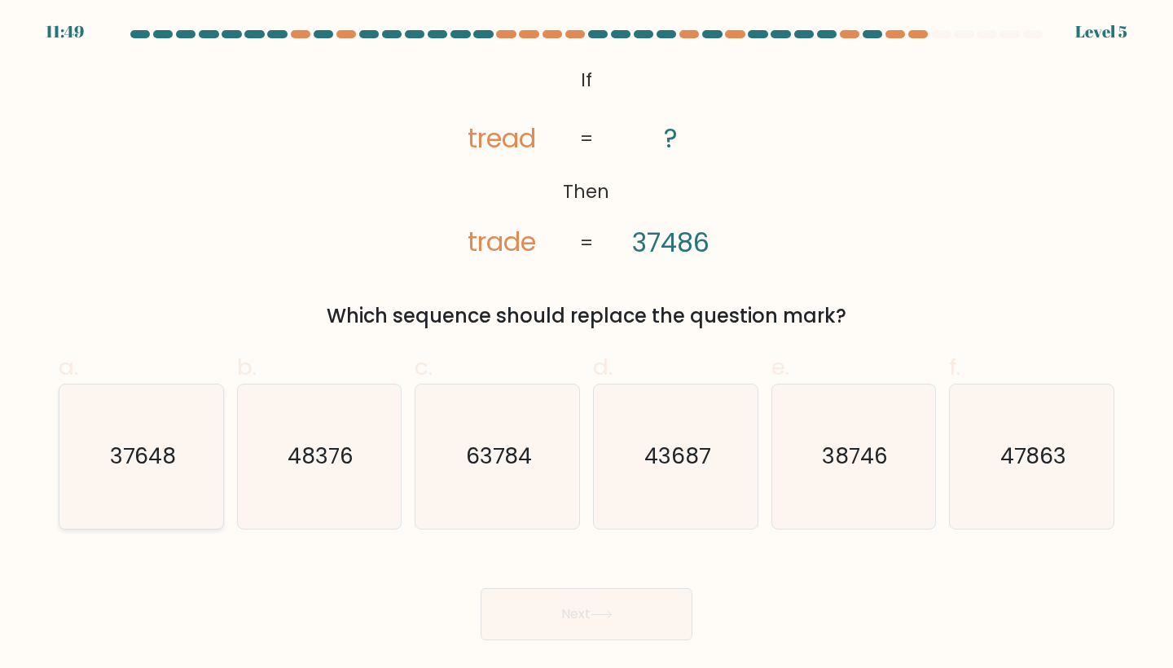
click at [137, 483] on icon "37648" at bounding box center [141, 457] width 144 height 144
click at [587, 345] on input "a. 37648" at bounding box center [587, 339] width 1 height 11
radio input "true"
click at [584, 622] on button "Next" at bounding box center [587, 614] width 212 height 52
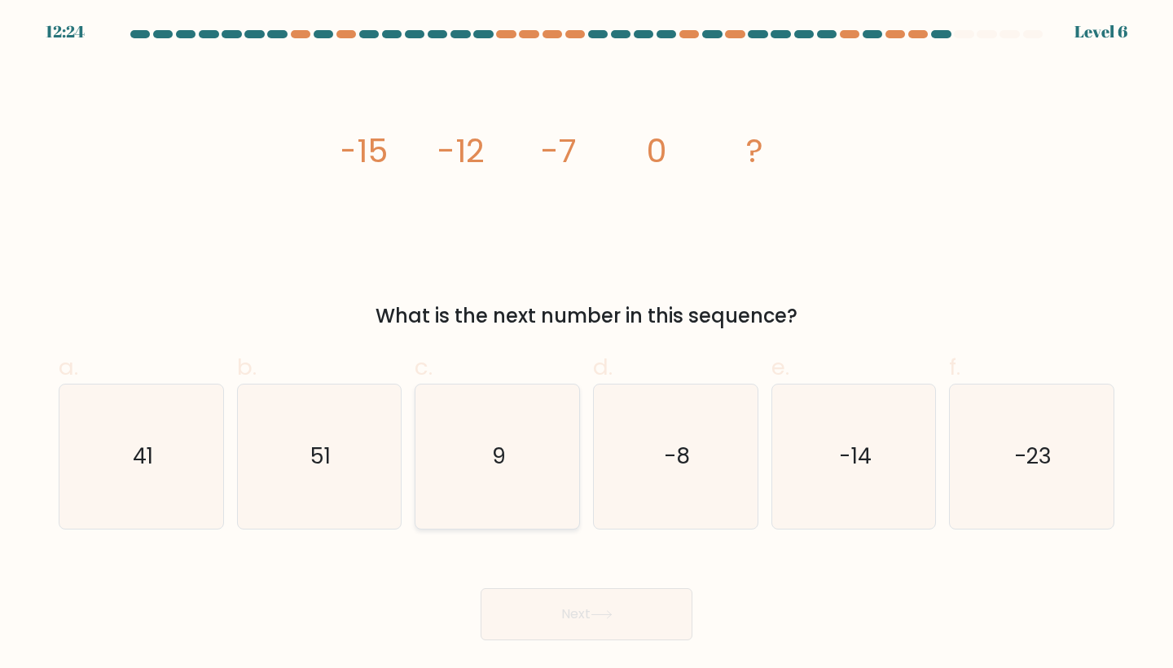
click at [501, 456] on text "9" at bounding box center [499, 457] width 14 height 30
click at [587, 345] on input "c. 9" at bounding box center [587, 339] width 1 height 11
radio input "true"
click at [595, 614] on icon at bounding box center [602, 614] width 22 height 9
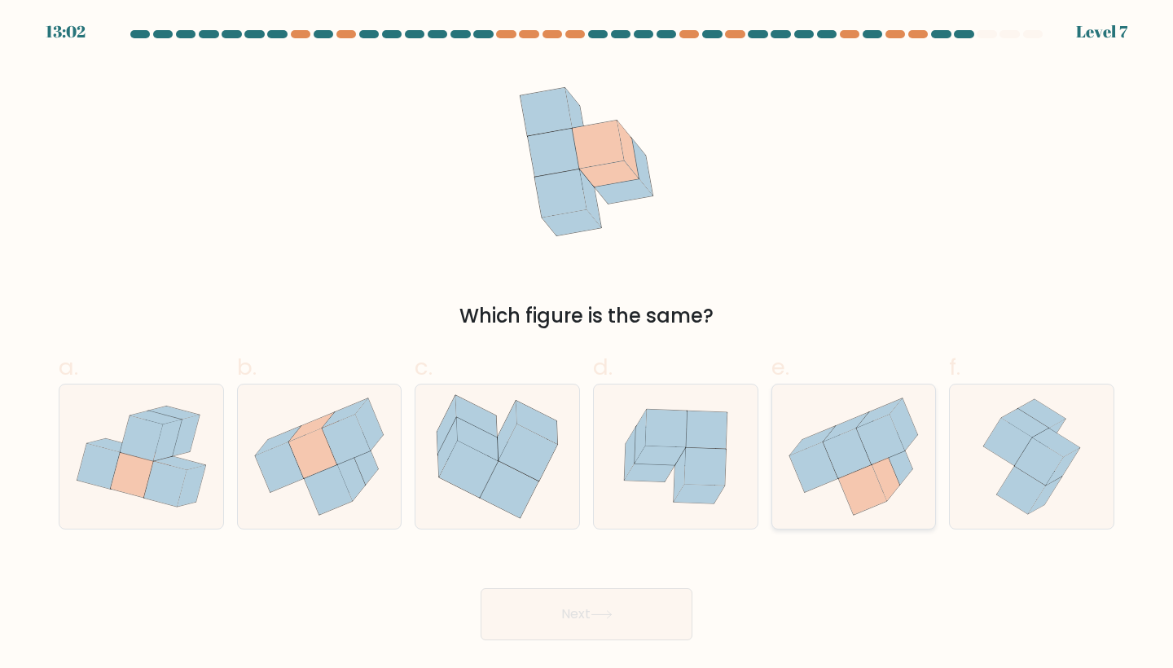
click at [885, 476] on icon at bounding box center [886, 475] width 28 height 52
click at [587, 345] on input "e." at bounding box center [587, 339] width 1 height 11
radio input "true"
click at [640, 613] on button "Next" at bounding box center [587, 614] width 212 height 52
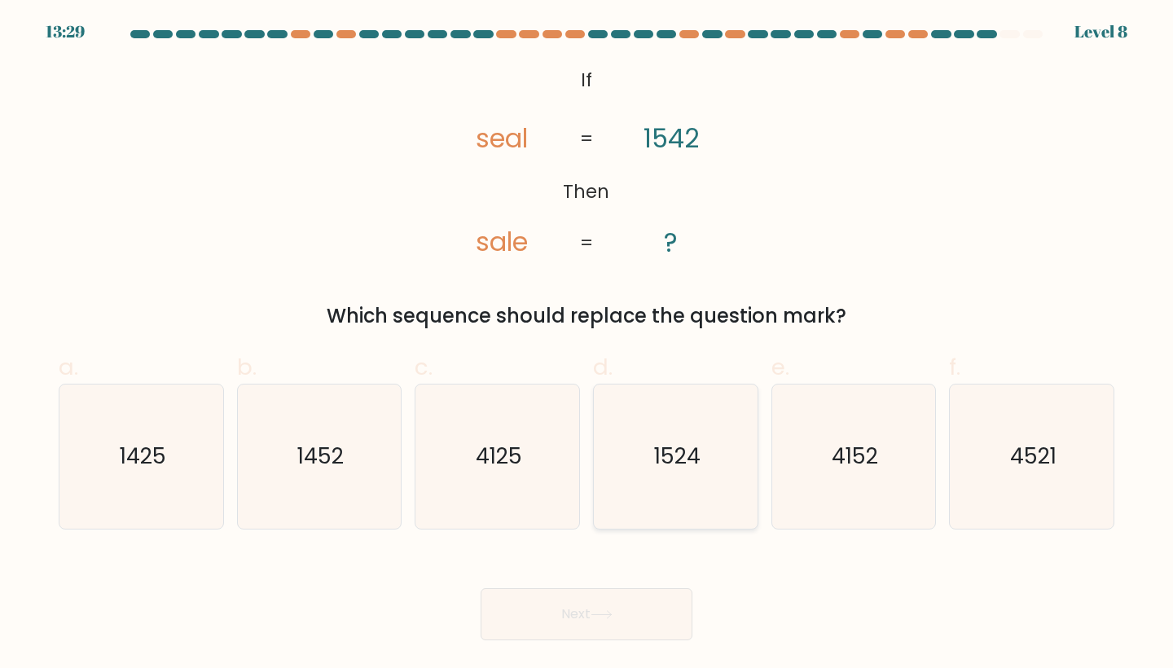
click at [682, 456] on text "1524" at bounding box center [677, 457] width 46 height 30
click at [587, 345] on input "d. 1524" at bounding box center [587, 339] width 1 height 11
radio input "true"
click at [607, 598] on button "Next" at bounding box center [587, 614] width 212 height 52
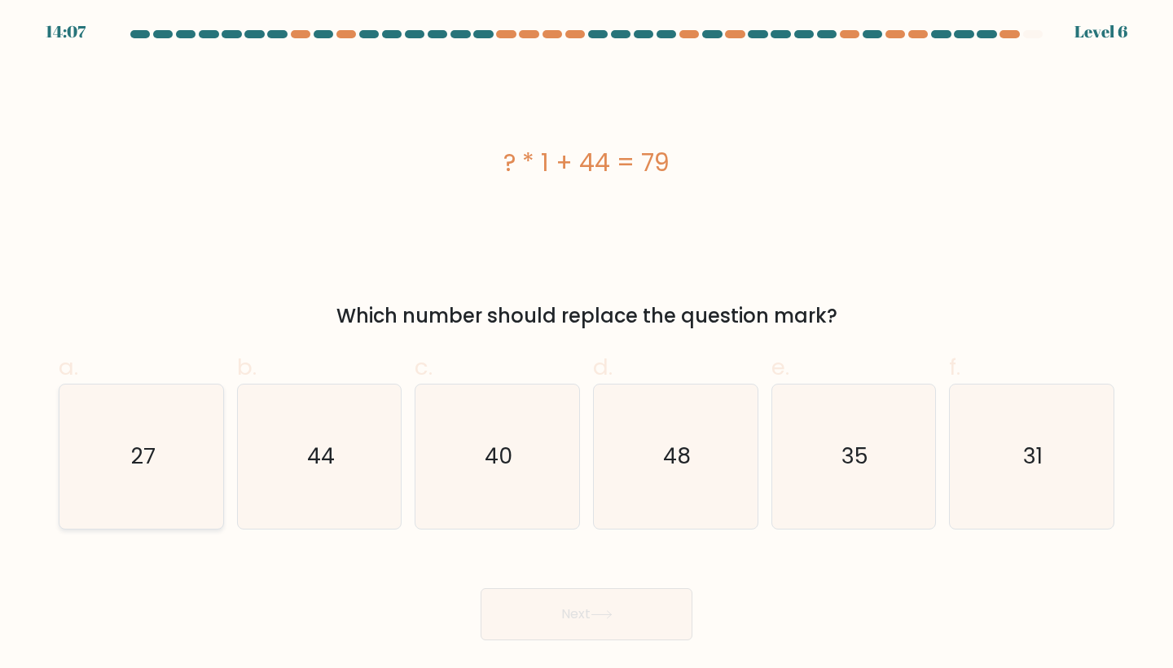
click at [89, 477] on icon "27" at bounding box center [141, 457] width 144 height 144
click at [587, 345] on input "a. 27" at bounding box center [587, 339] width 1 height 11
radio input "true"
click at [620, 606] on button "Next" at bounding box center [587, 614] width 212 height 52
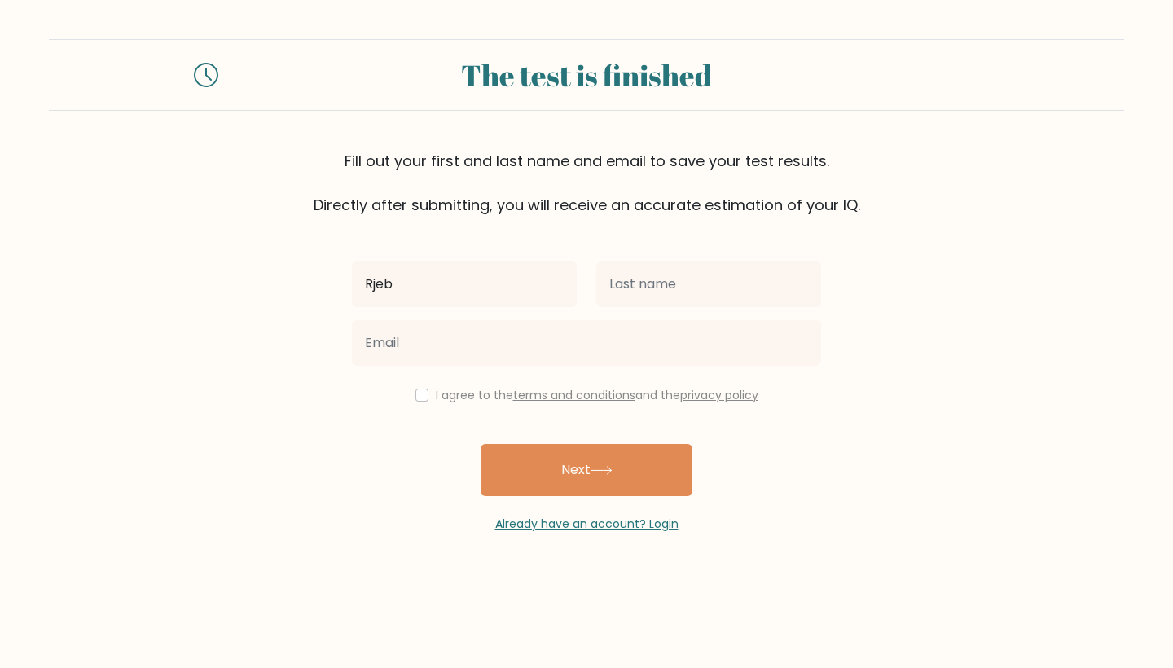
type input "Rjeb"
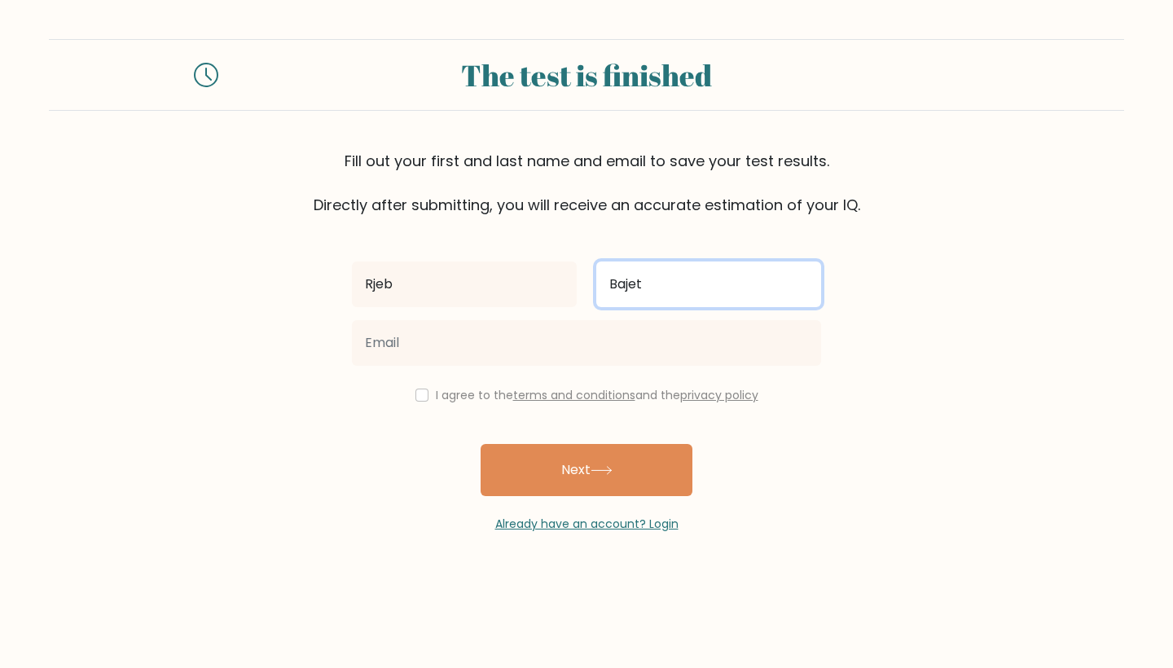
type input "Bajet"
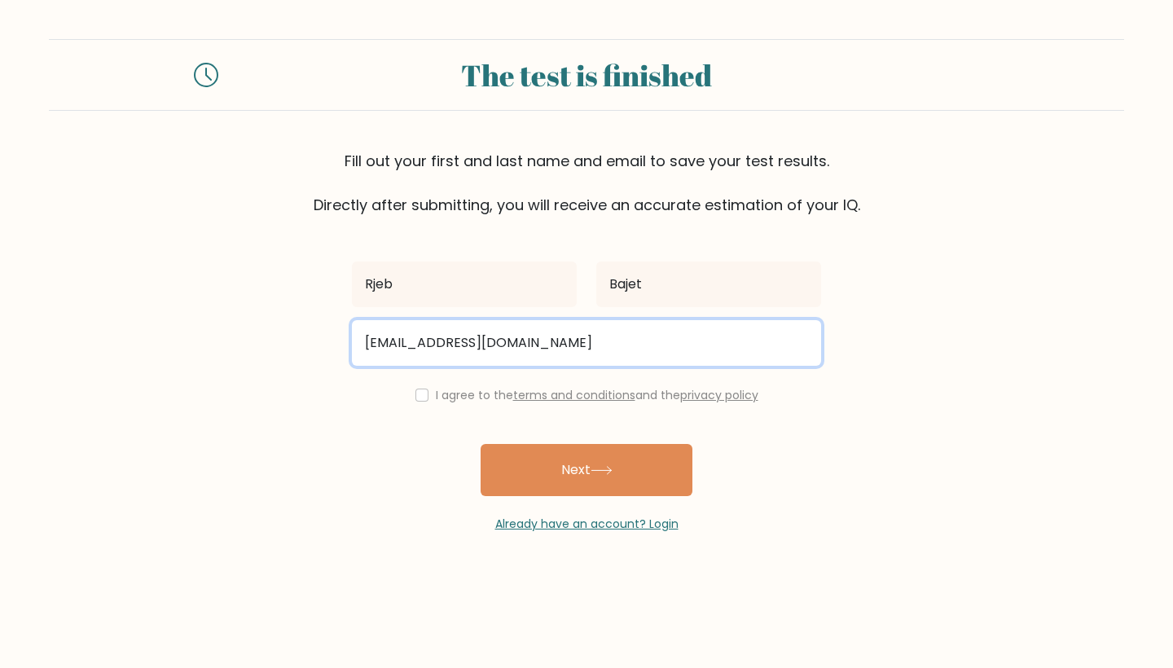
type input "rjebbbajet@gmail.com"
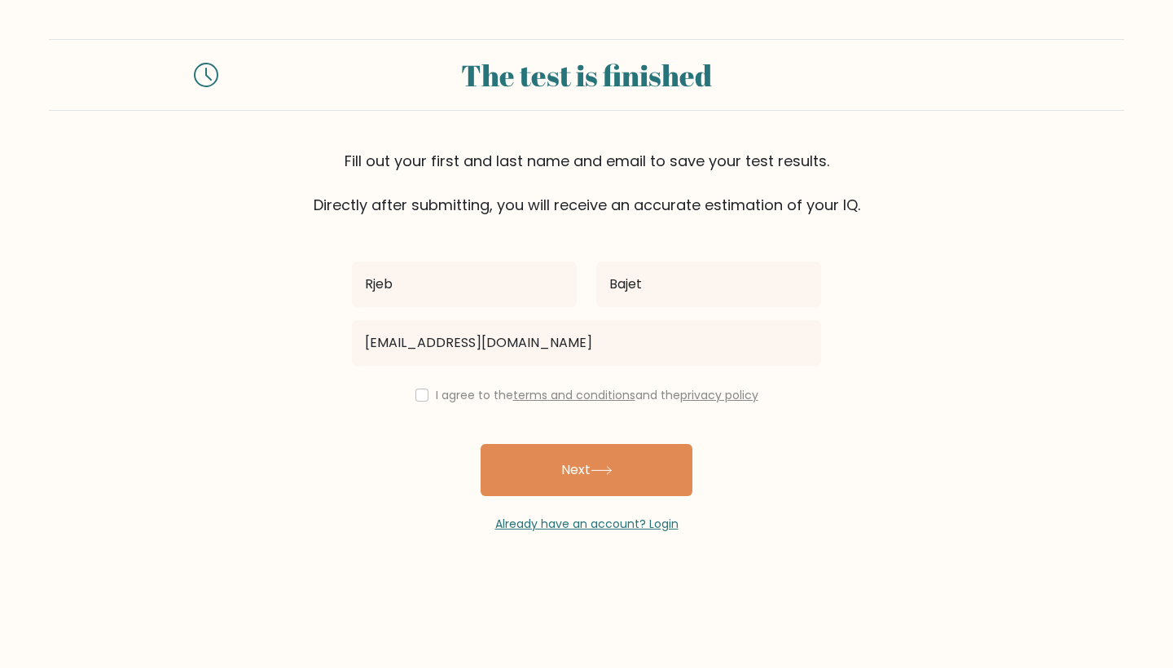
click at [423, 394] on input "checkbox" at bounding box center [422, 395] width 13 height 13
checkbox input "true"
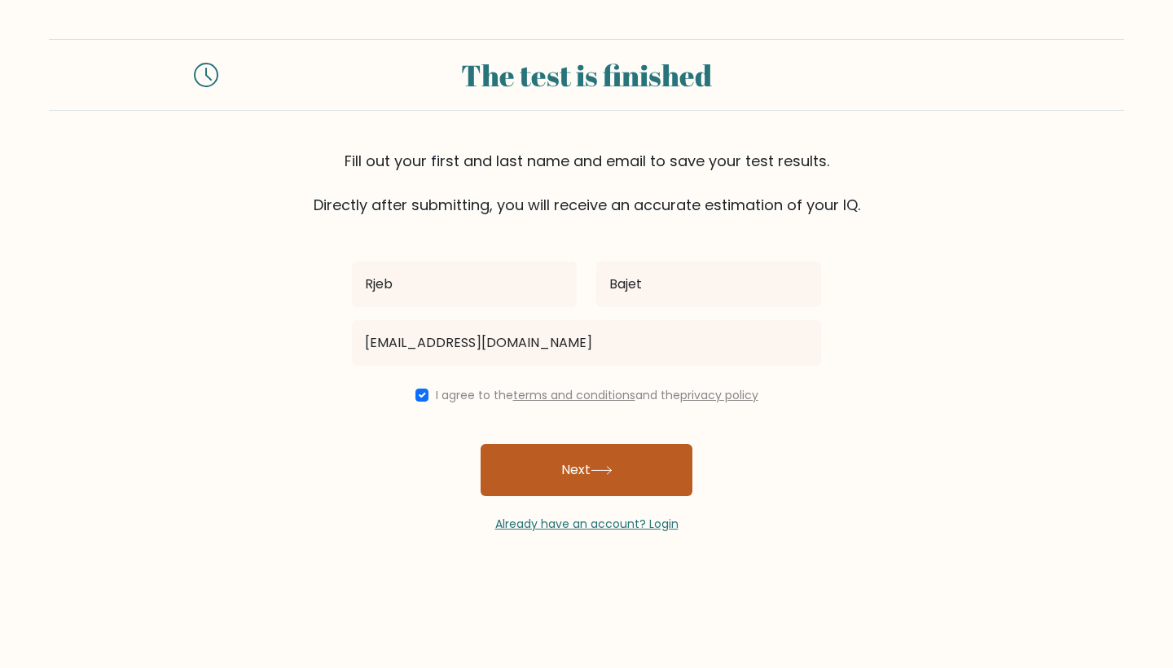
click at [585, 486] on button "Next" at bounding box center [587, 470] width 212 height 52
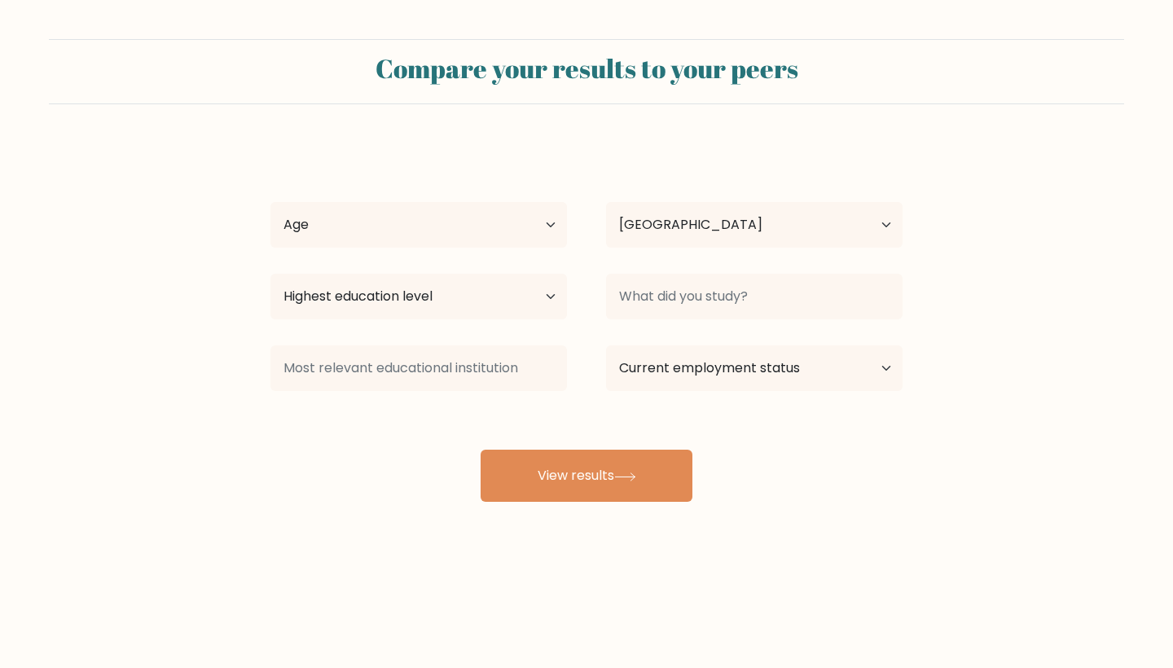
select select "PH"
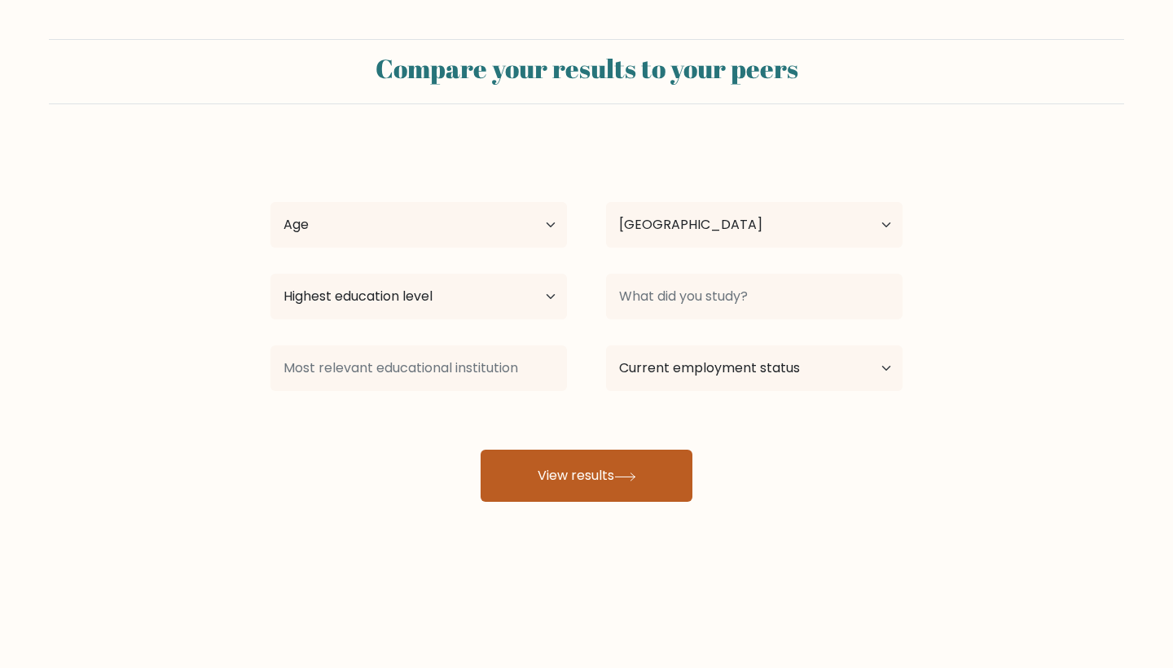
click at [592, 495] on button "View results" at bounding box center [587, 476] width 212 height 52
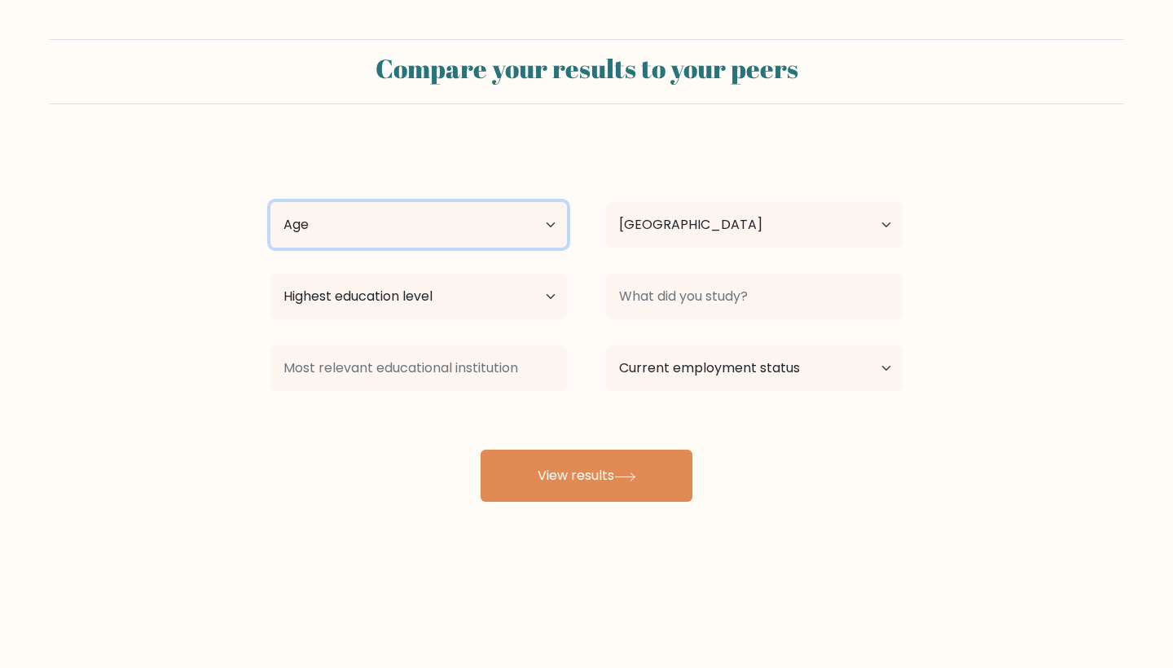
select select "25_34"
click at [550, 517] on div "Compare your results to your peers Rjeb Bajet Age Under [DEMOGRAPHIC_DATA] [DEM…" at bounding box center [586, 309] width 1173 height 618
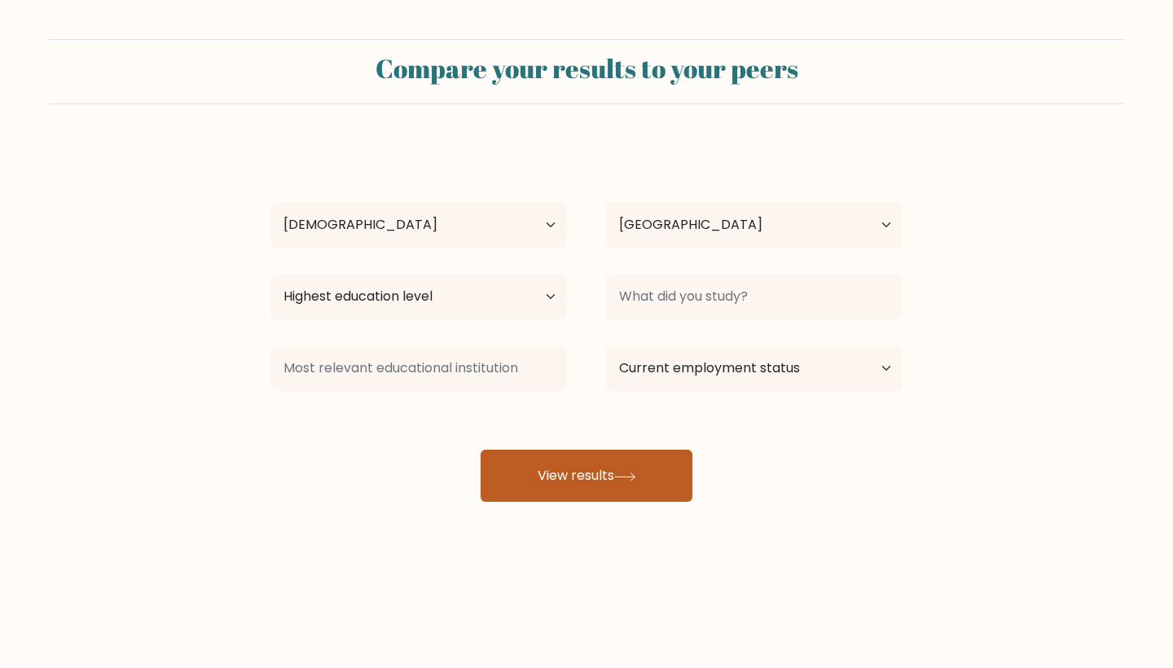
click at [548, 482] on button "View results" at bounding box center [587, 476] width 212 height 52
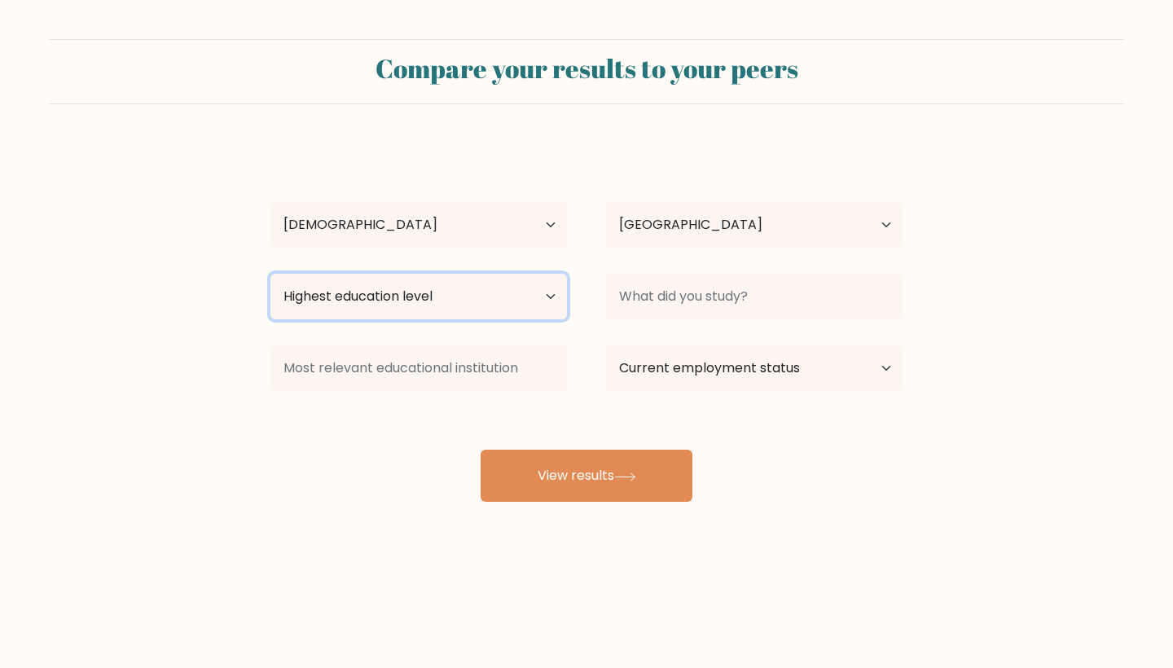
select select "bachelors_degree"
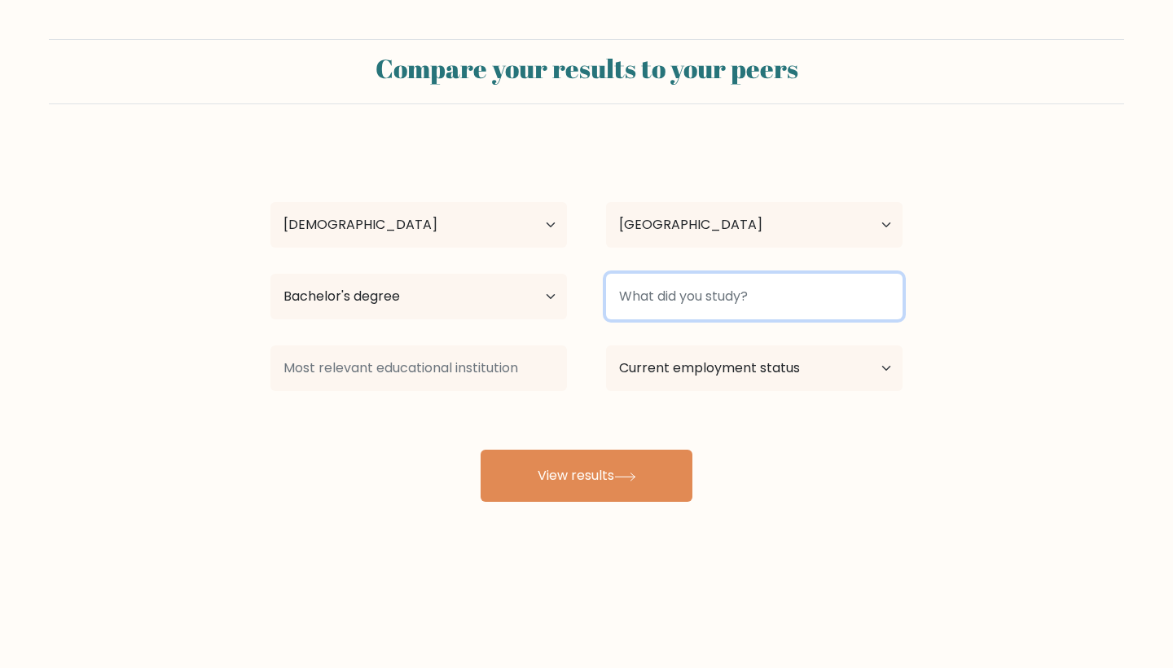
click at [749, 302] on input at bounding box center [754, 297] width 297 height 46
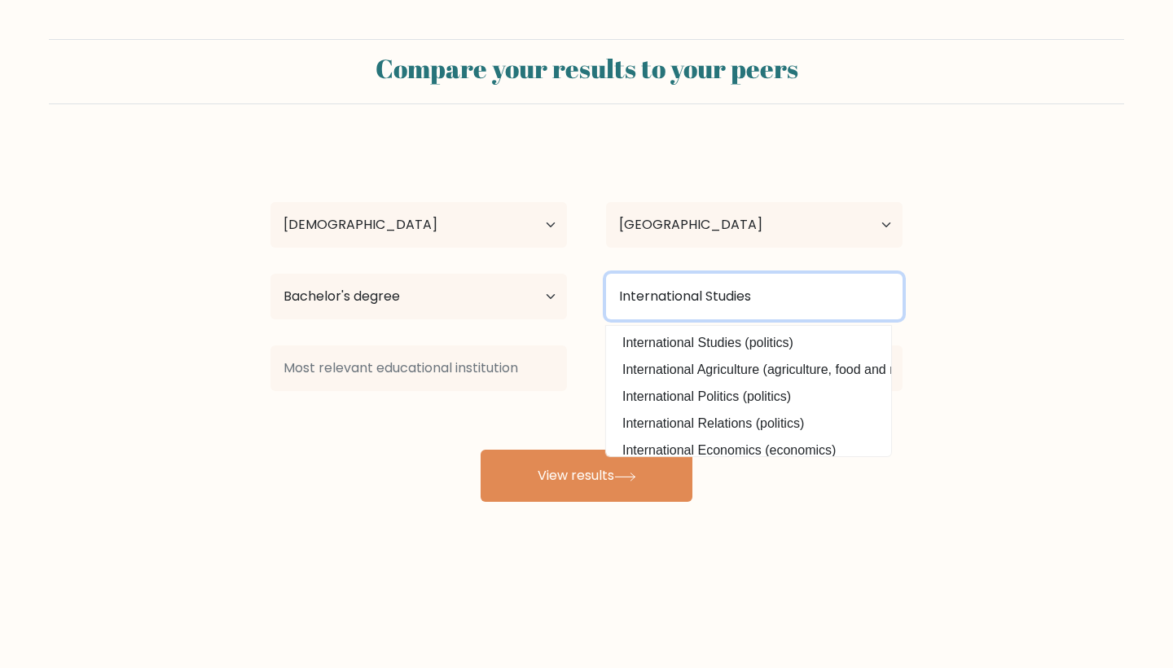
type input "International Studies"
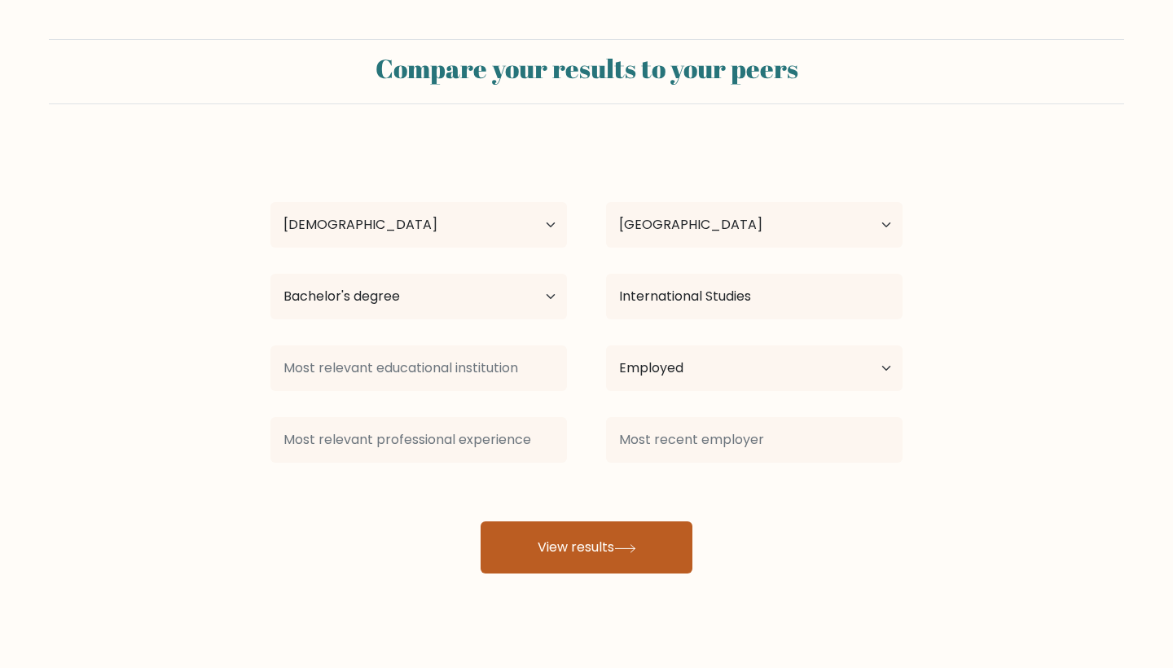
drag, startPoint x: 817, startPoint y: 385, endPoint x: 581, endPoint y: 470, distance: 251.3
click at [581, 469] on div at bounding box center [419, 440] width 336 height 59
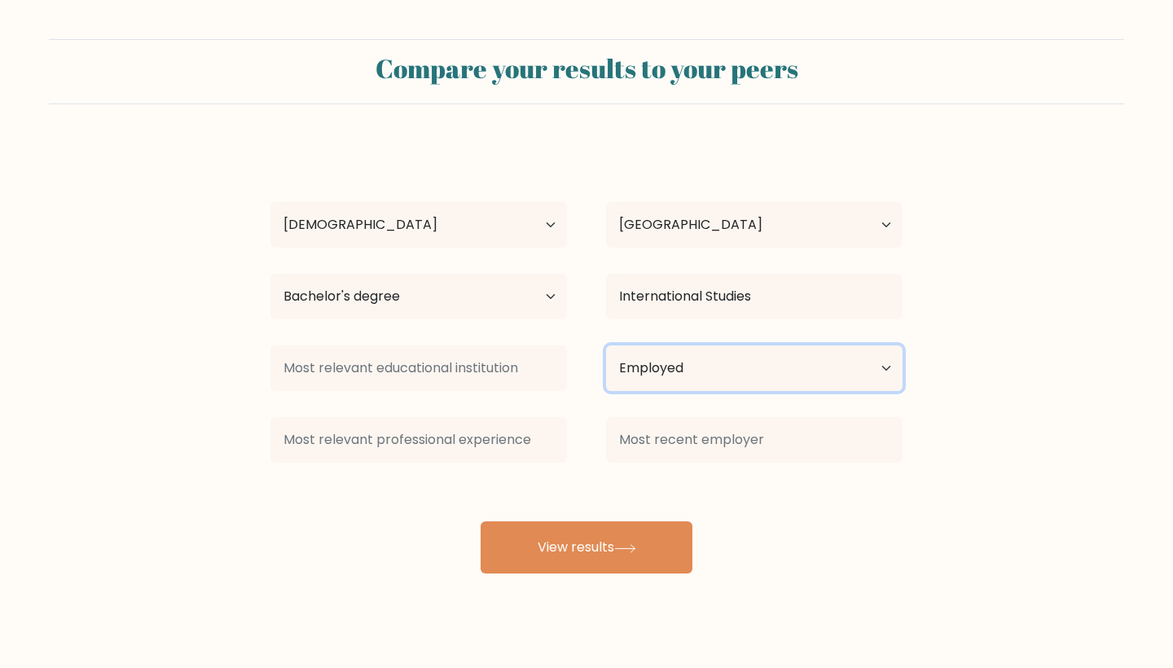
select select "other"
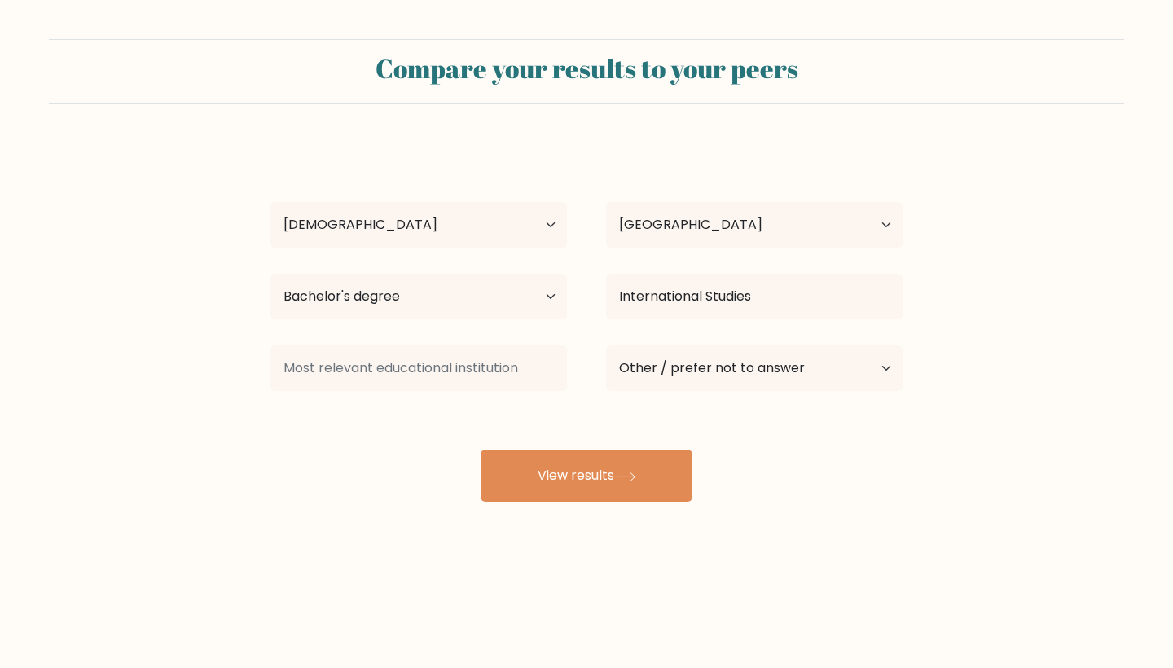
click at [640, 538] on div "Compare your results to your peers Rjeb Bajet Age Under [DEMOGRAPHIC_DATA] [DEM…" at bounding box center [586, 309] width 1173 height 618
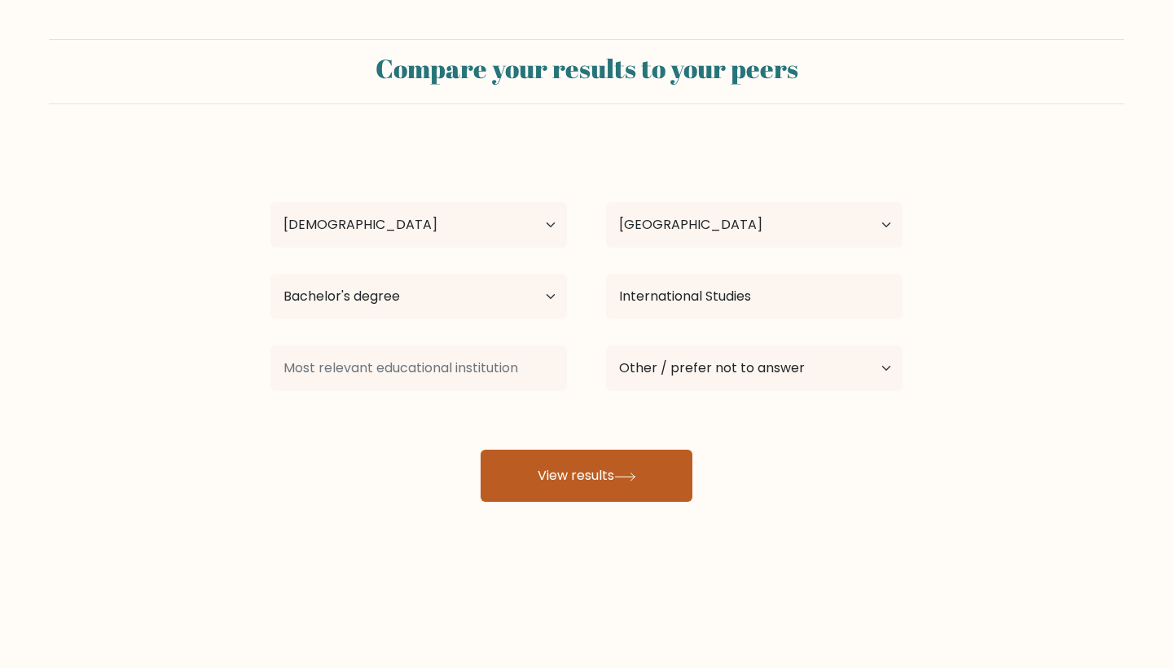
click at [627, 486] on button "View results" at bounding box center [587, 476] width 212 height 52
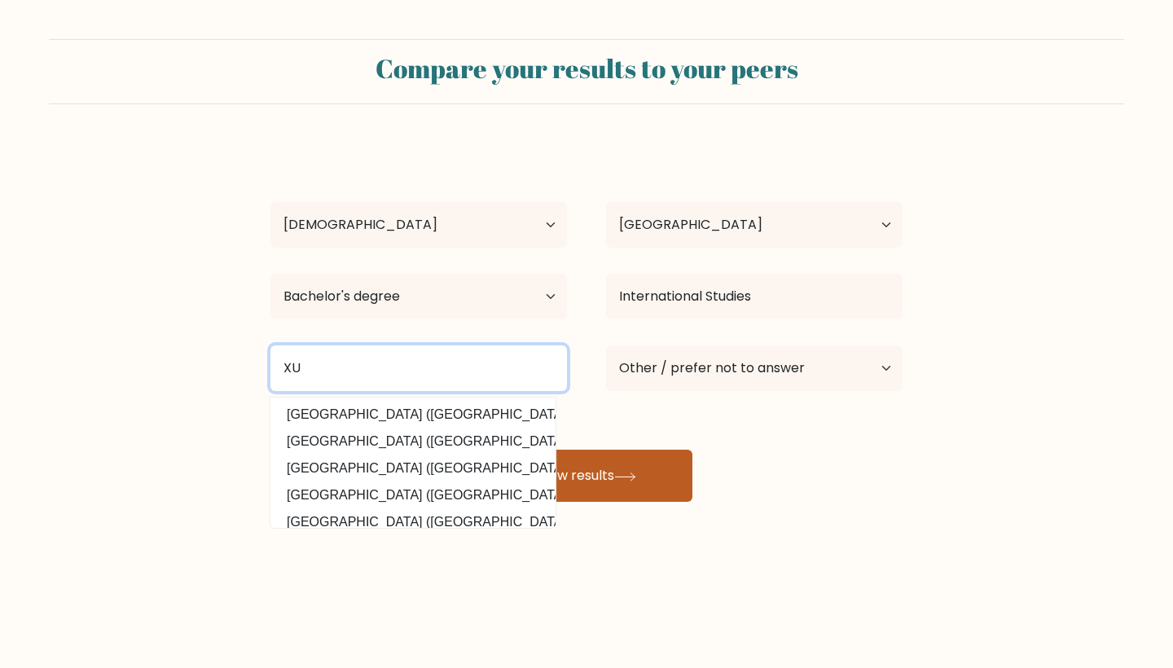
type input "XU"
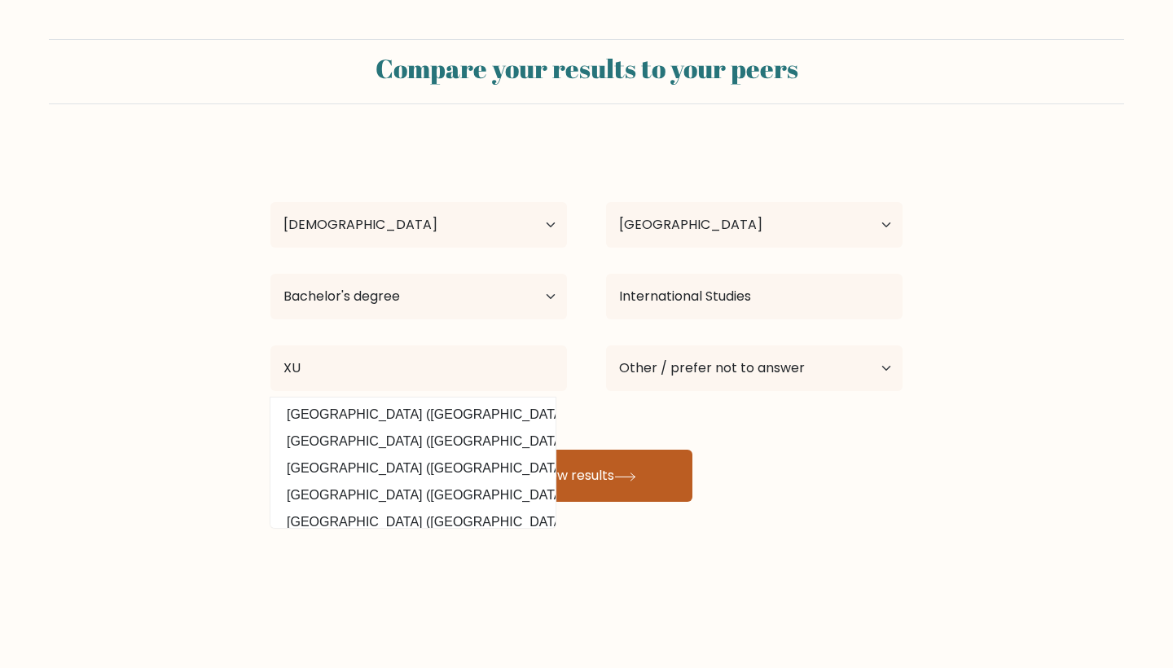
click at [594, 482] on button "View results" at bounding box center [587, 476] width 212 height 52
